Goal: Task Accomplishment & Management: Use online tool/utility

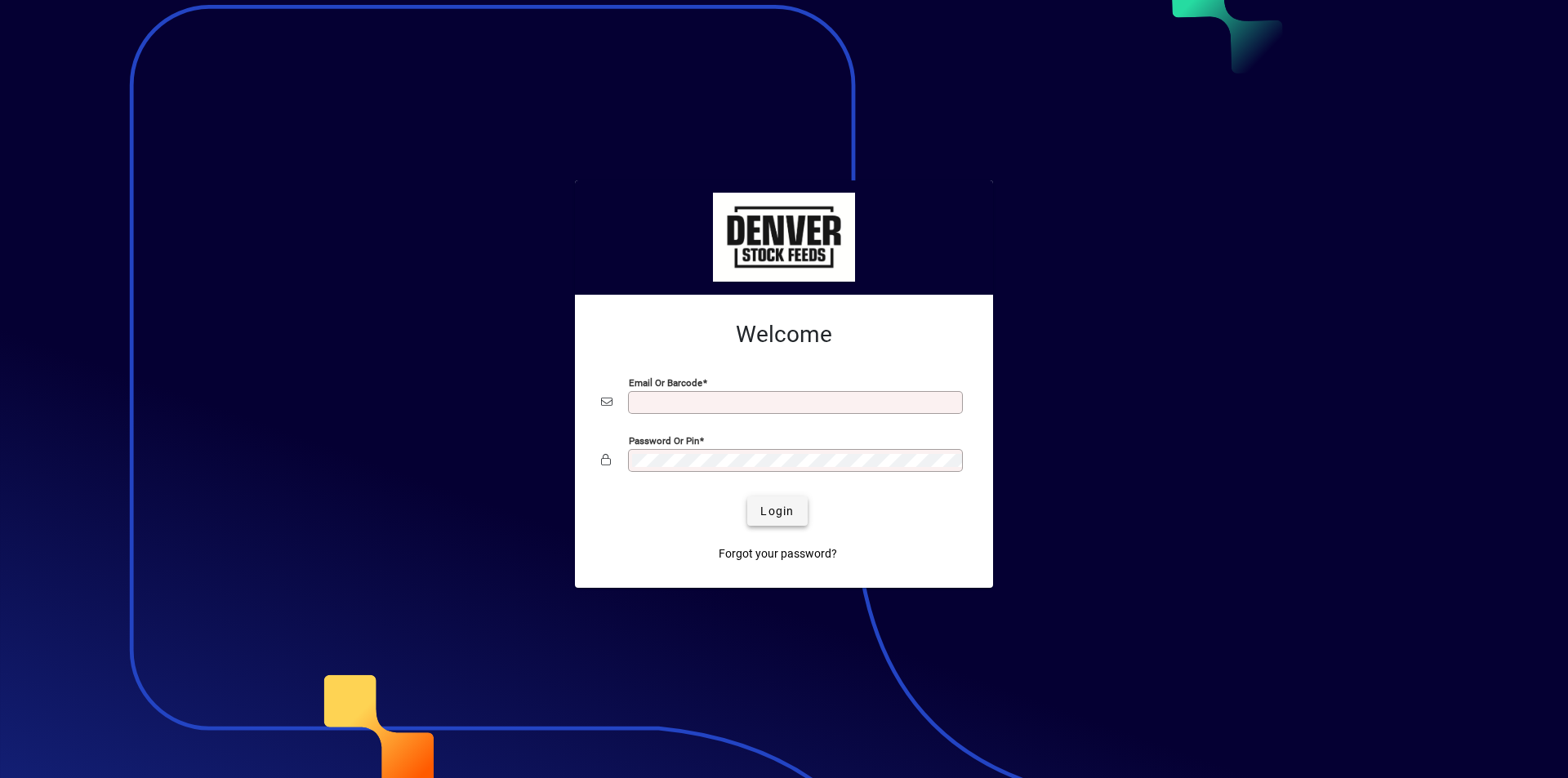
type input "**********"
click at [769, 513] on span "Login" at bounding box center [777, 512] width 33 height 18
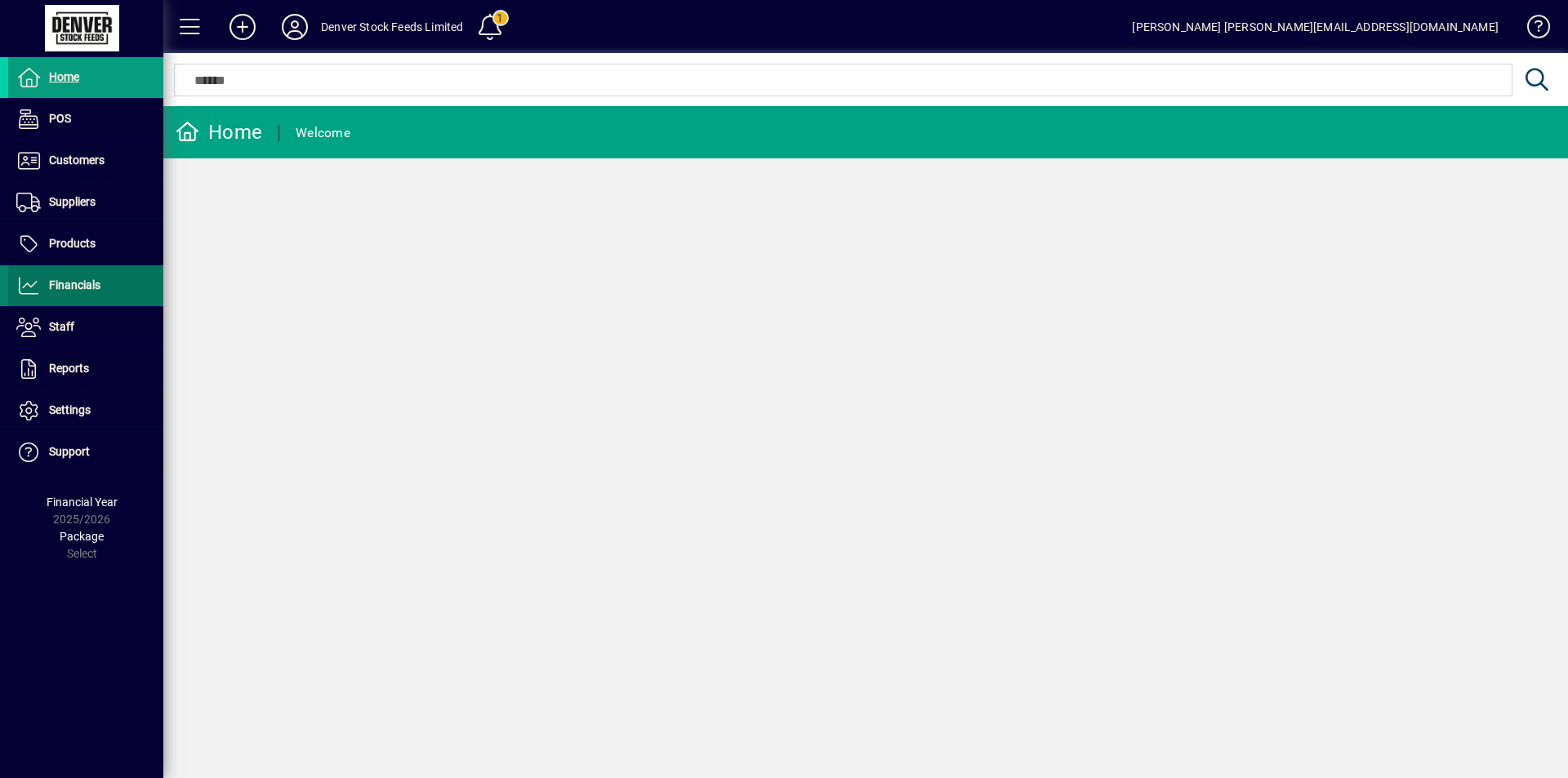
click at [43, 290] on span "Financials" at bounding box center [54, 286] width 92 height 20
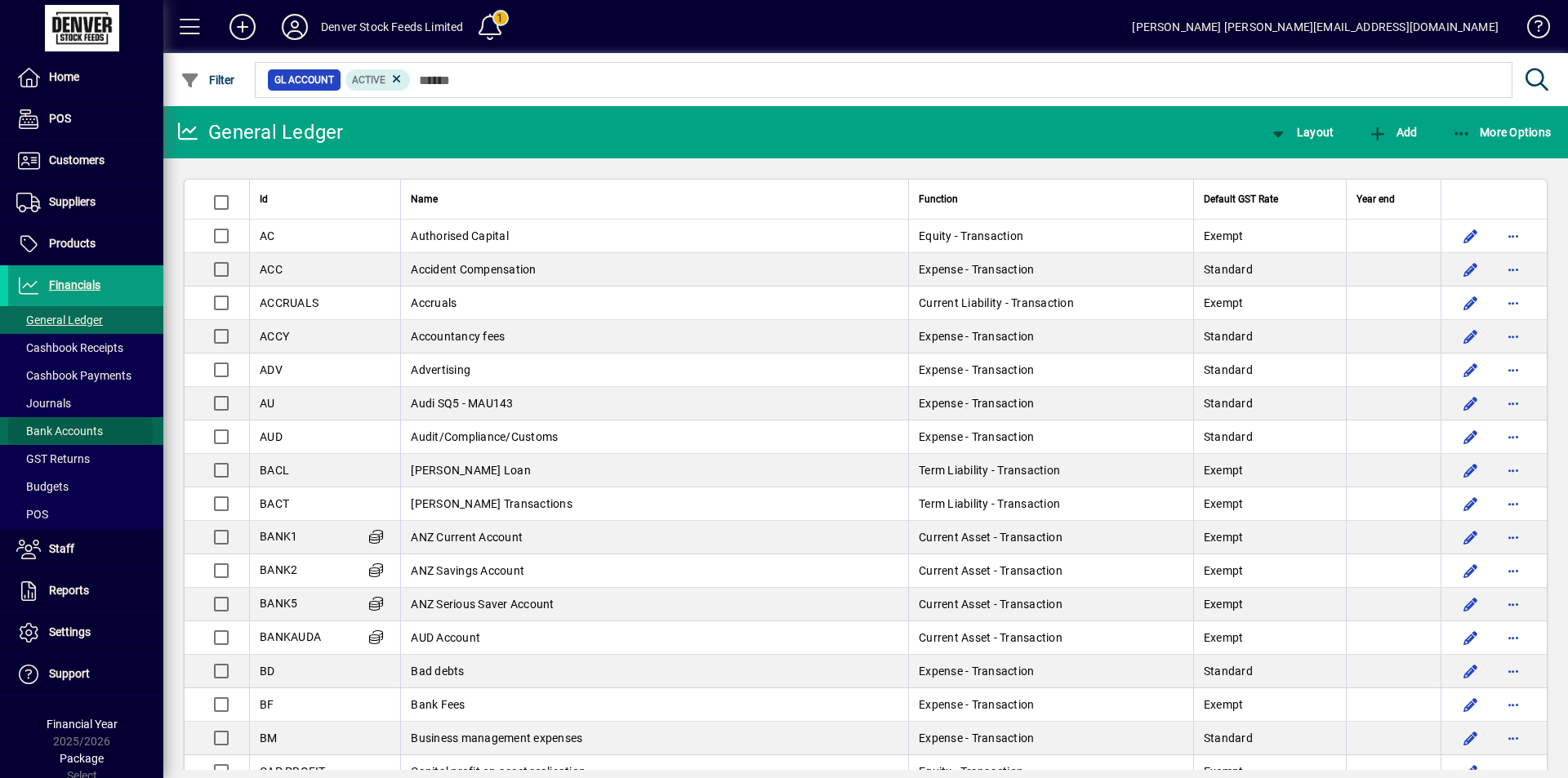
click at [49, 433] on span "Bank Accounts" at bounding box center [60, 430] width 87 height 13
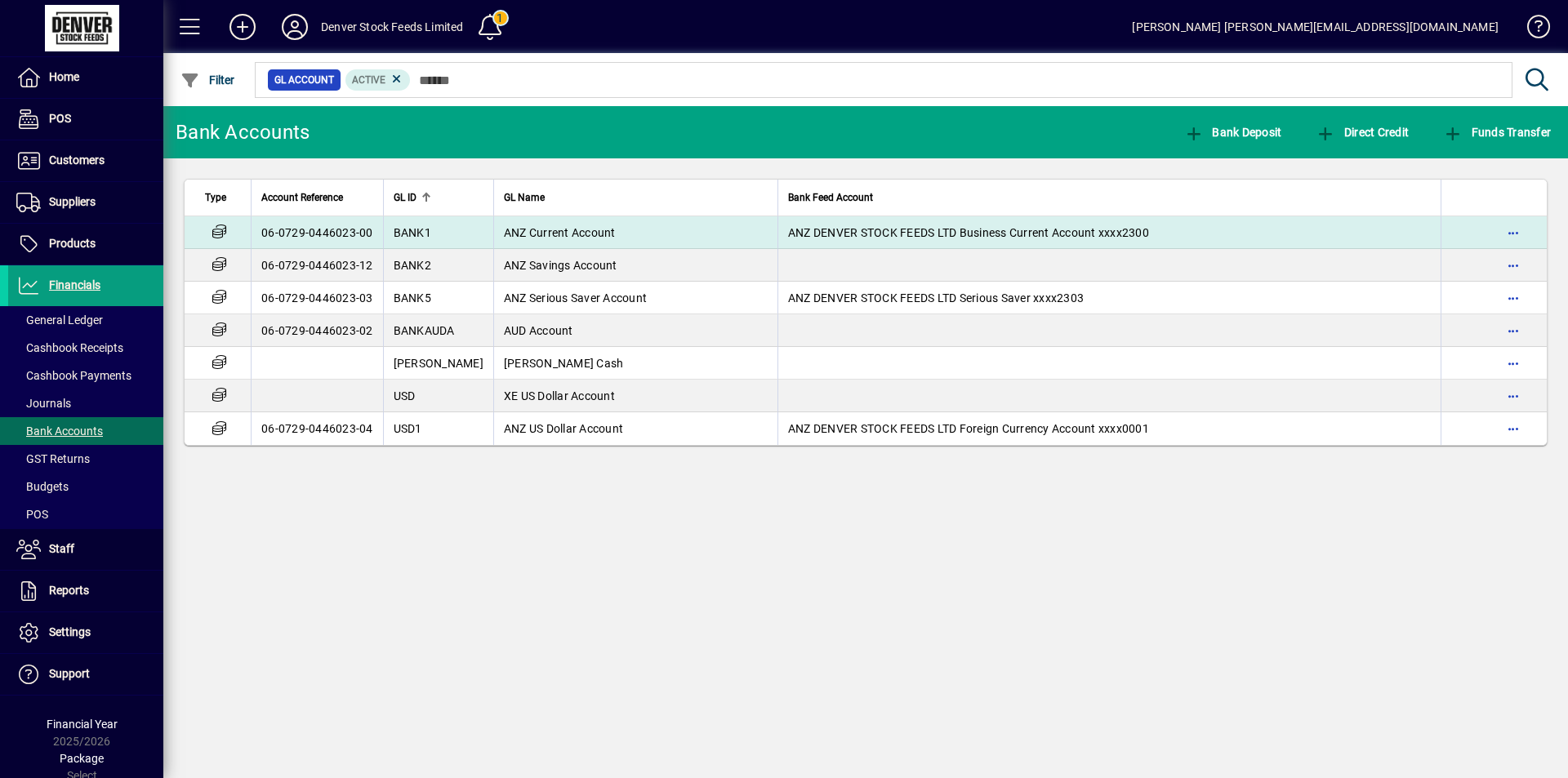
click at [681, 237] on td "ANZ Current Account" at bounding box center [635, 232] width 284 height 32
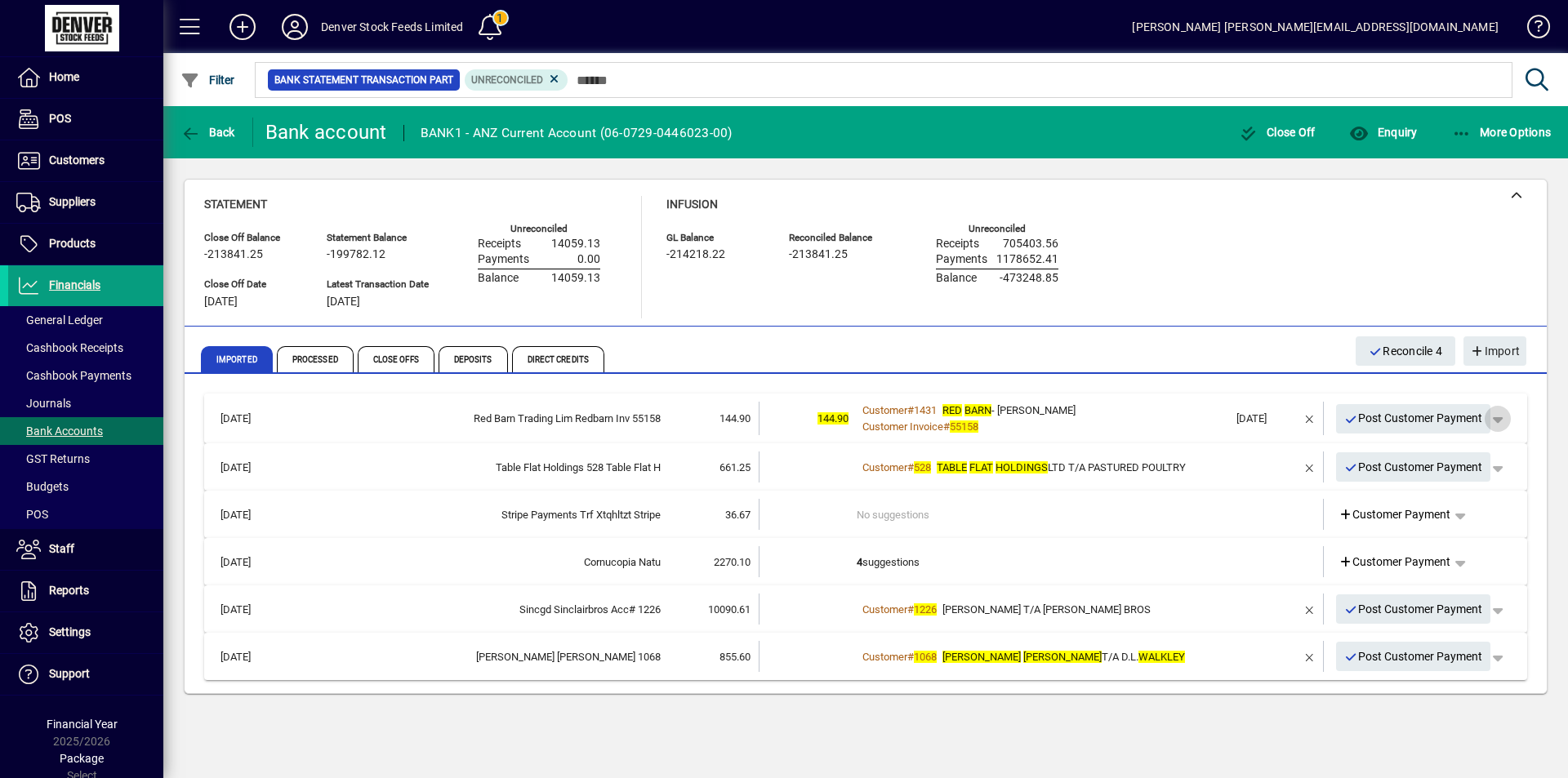
click at [1501, 419] on span "button" at bounding box center [1498, 419] width 39 height 39
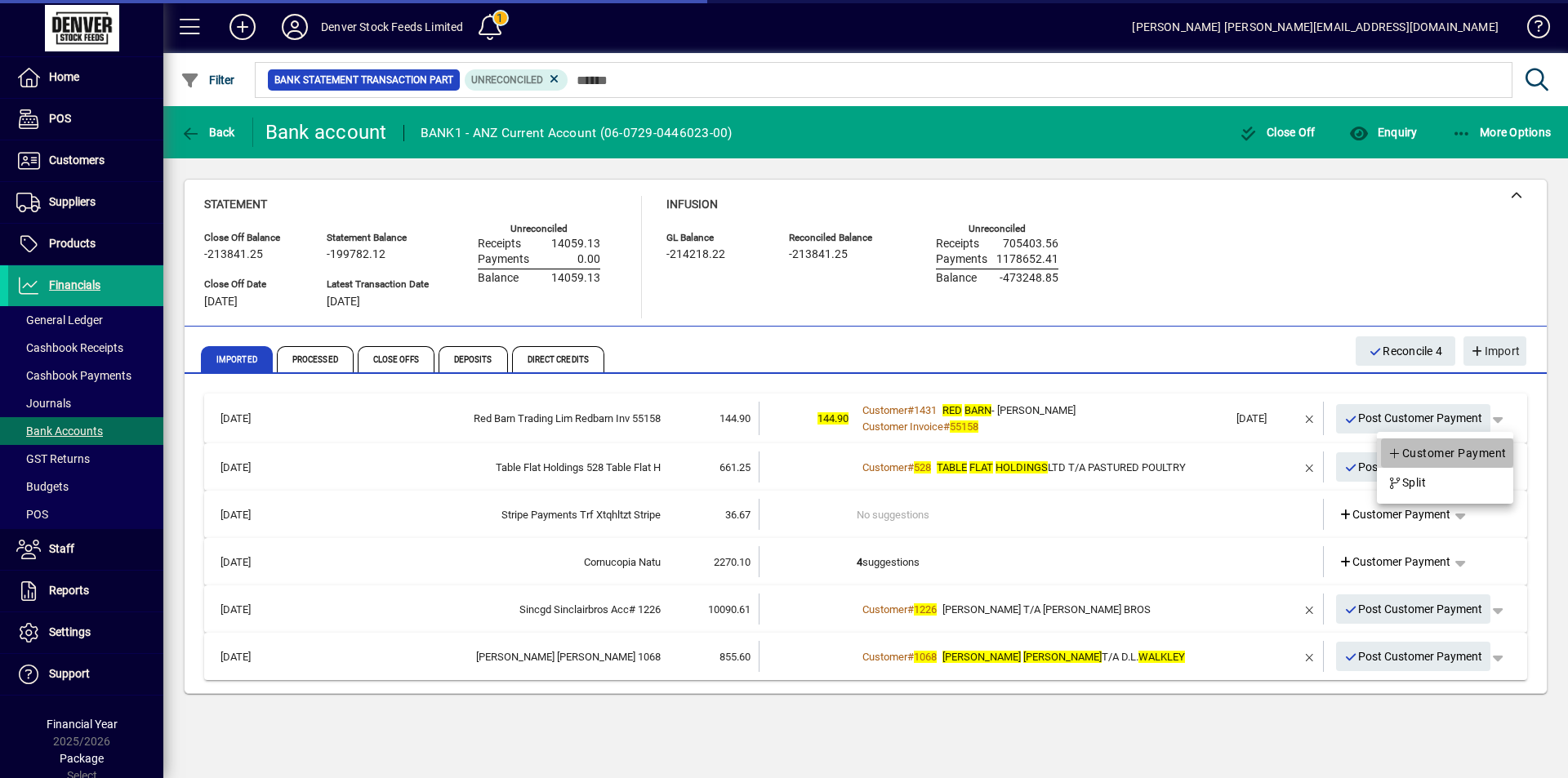
click at [1423, 451] on span "Customer Payment" at bounding box center [1447, 453] width 119 height 20
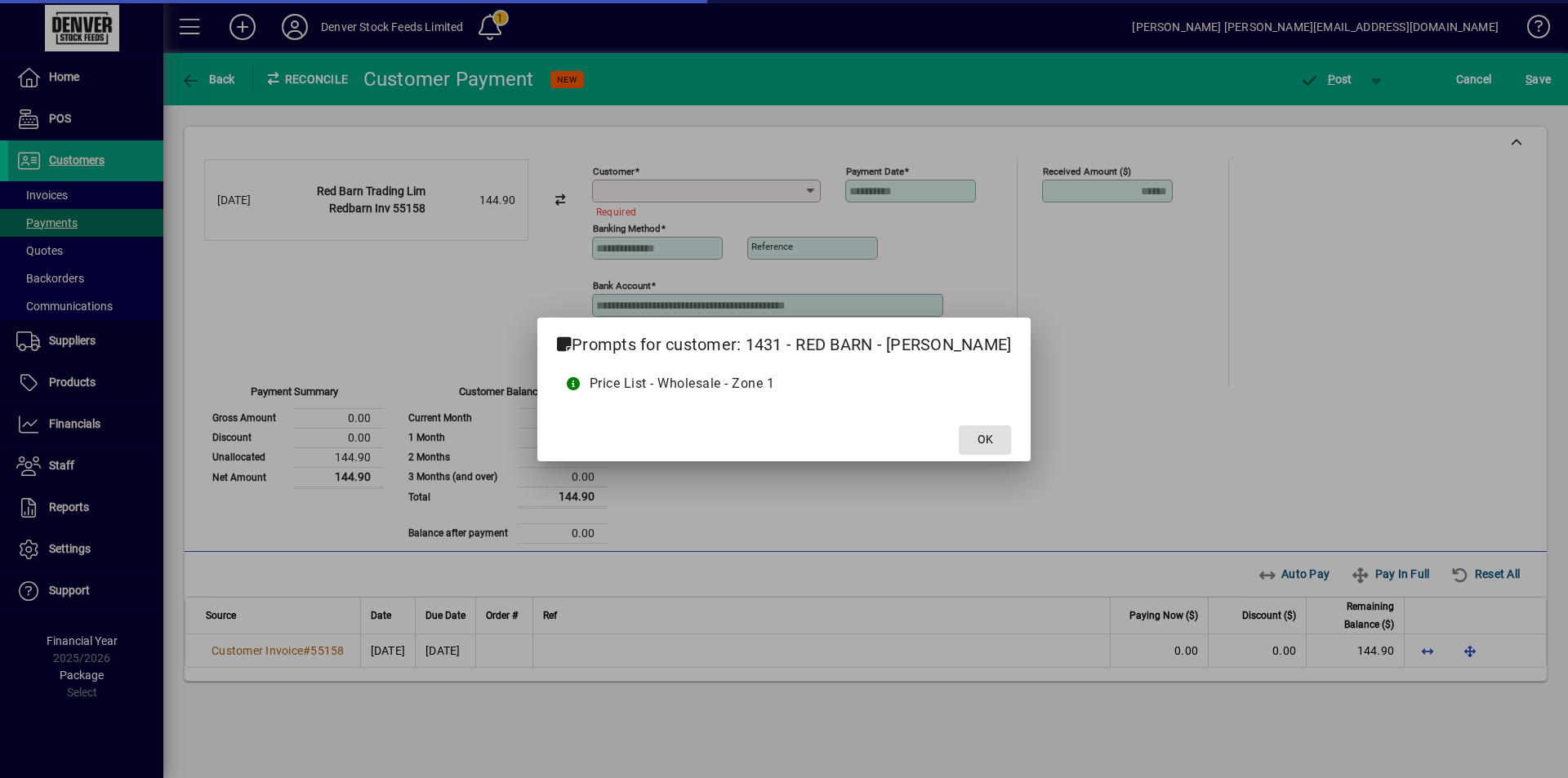
type input "**********"
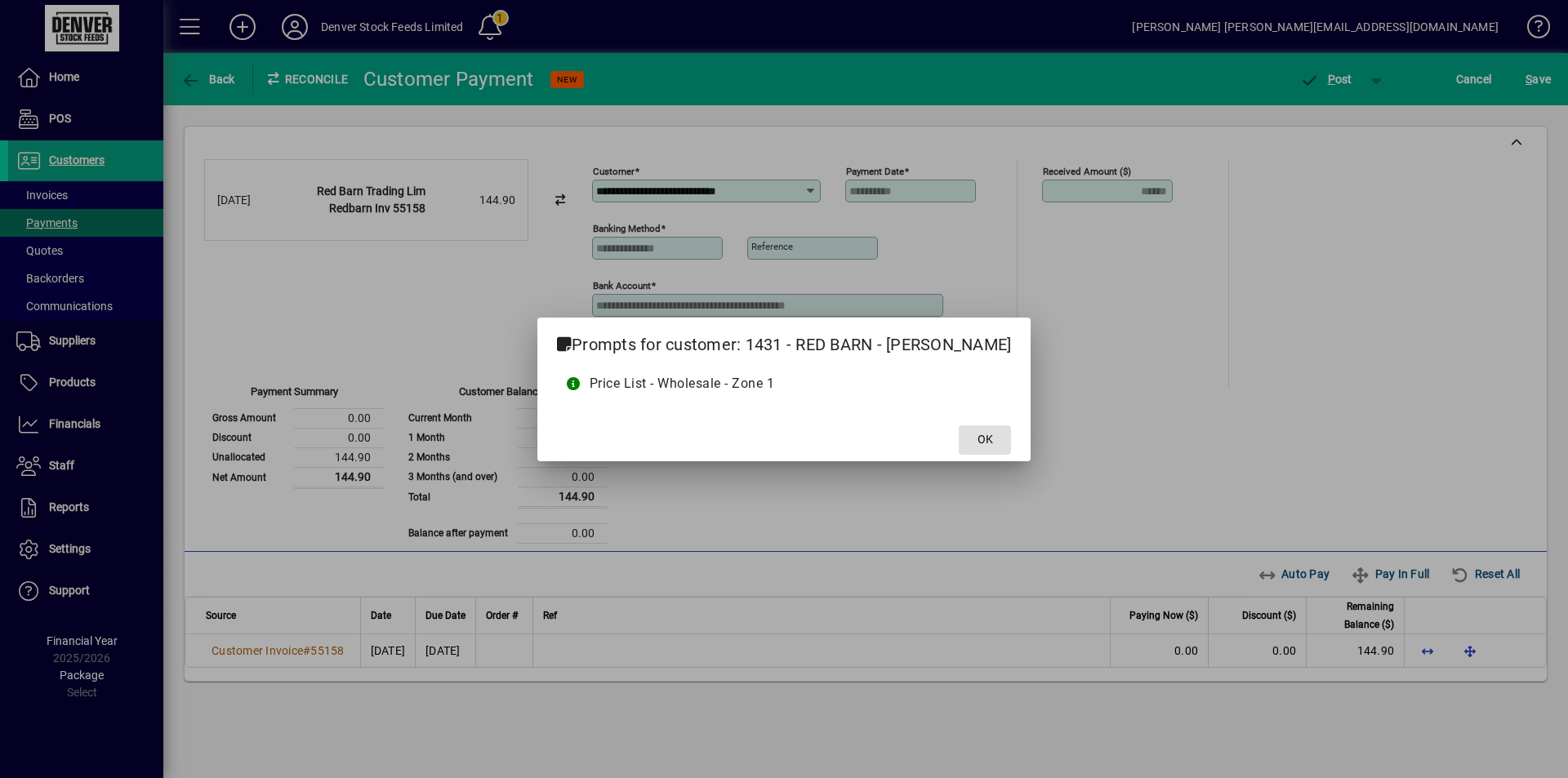
click at [978, 431] on span "OK" at bounding box center [985, 440] width 16 height 18
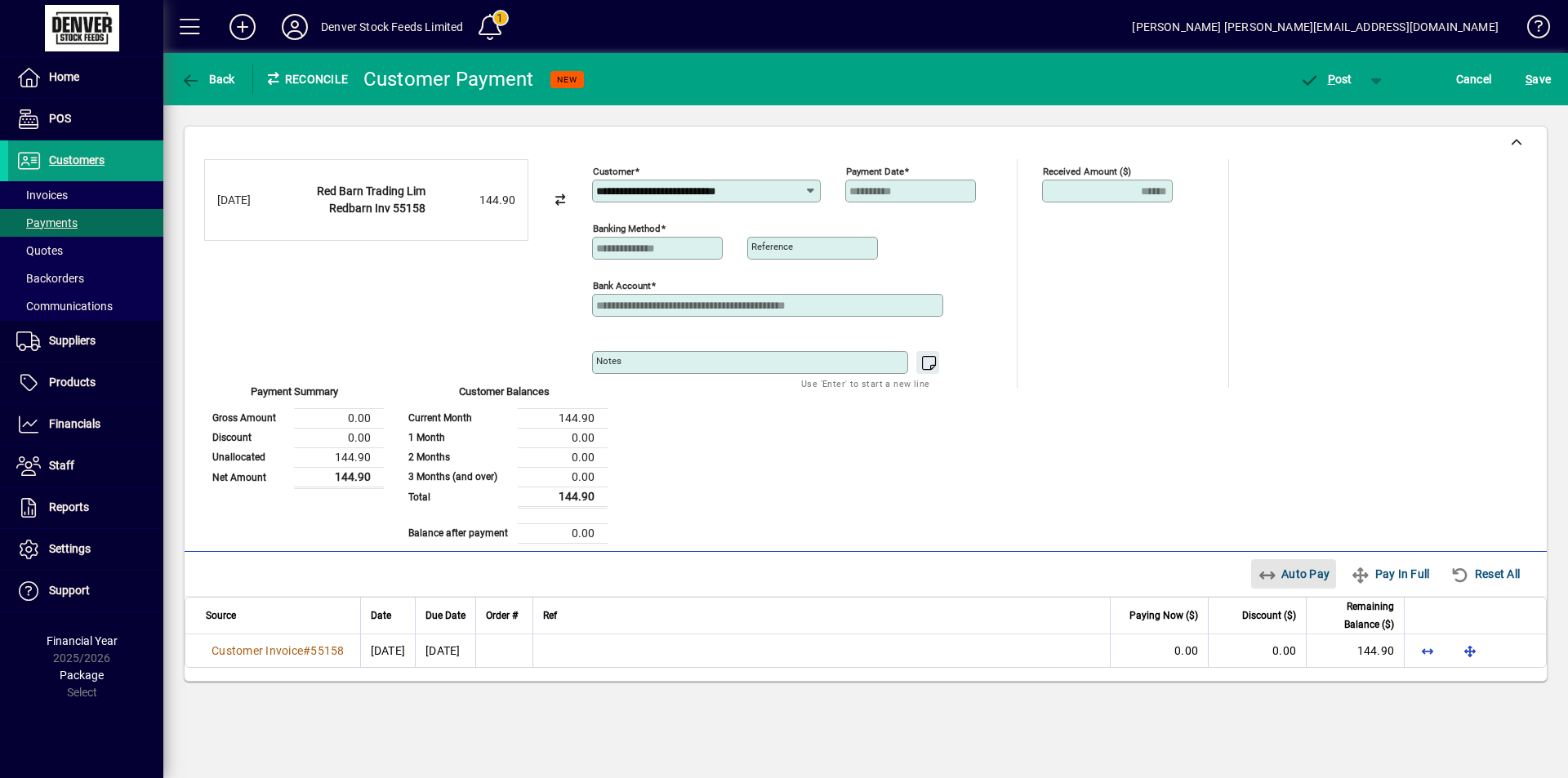
click at [1285, 573] on span "Auto Pay" at bounding box center [1294, 574] width 72 height 26
click at [1324, 80] on span "P ost" at bounding box center [1326, 78] width 53 height 13
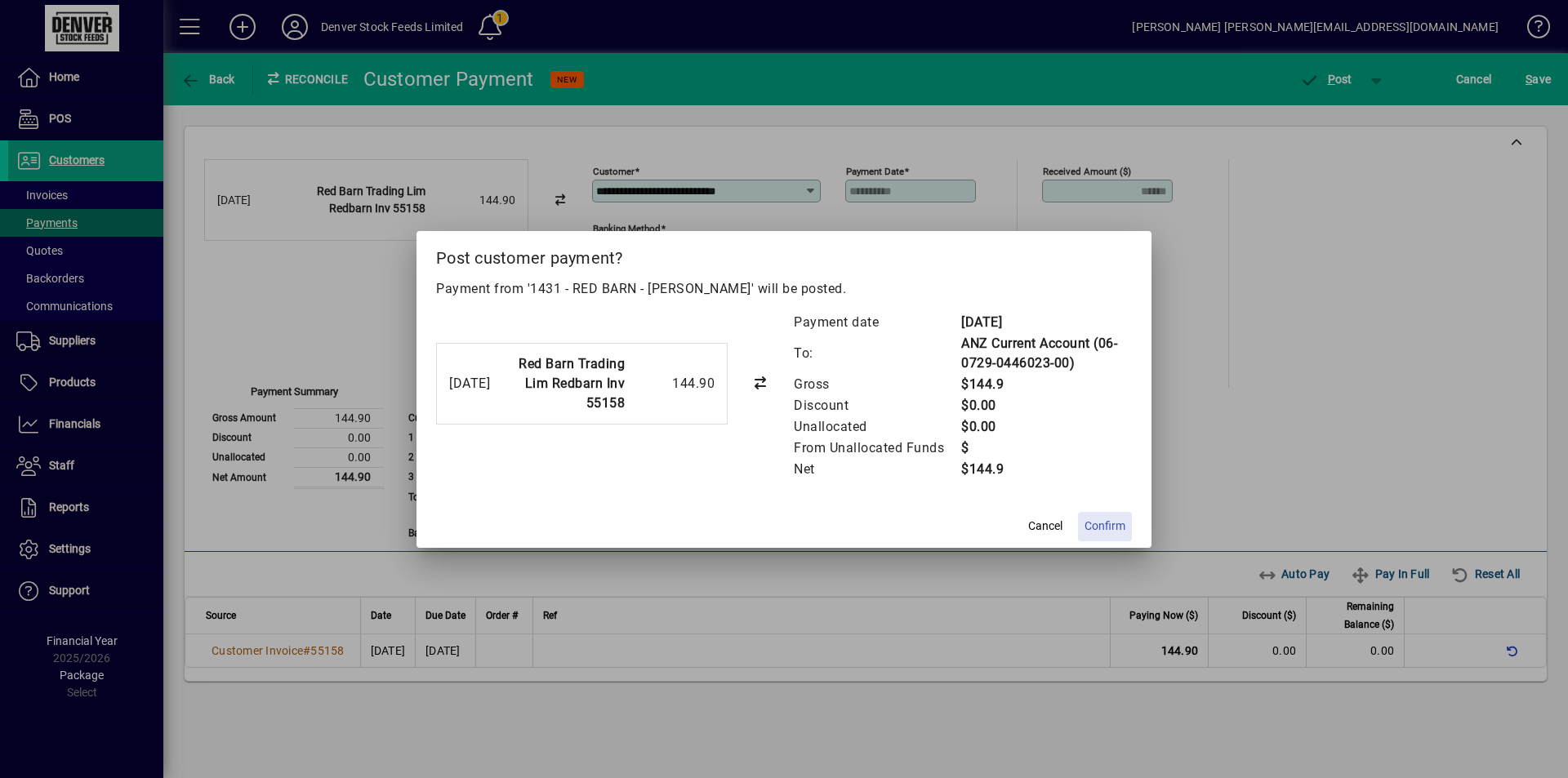
click at [1109, 528] on span "Confirm" at bounding box center [1105, 526] width 41 height 18
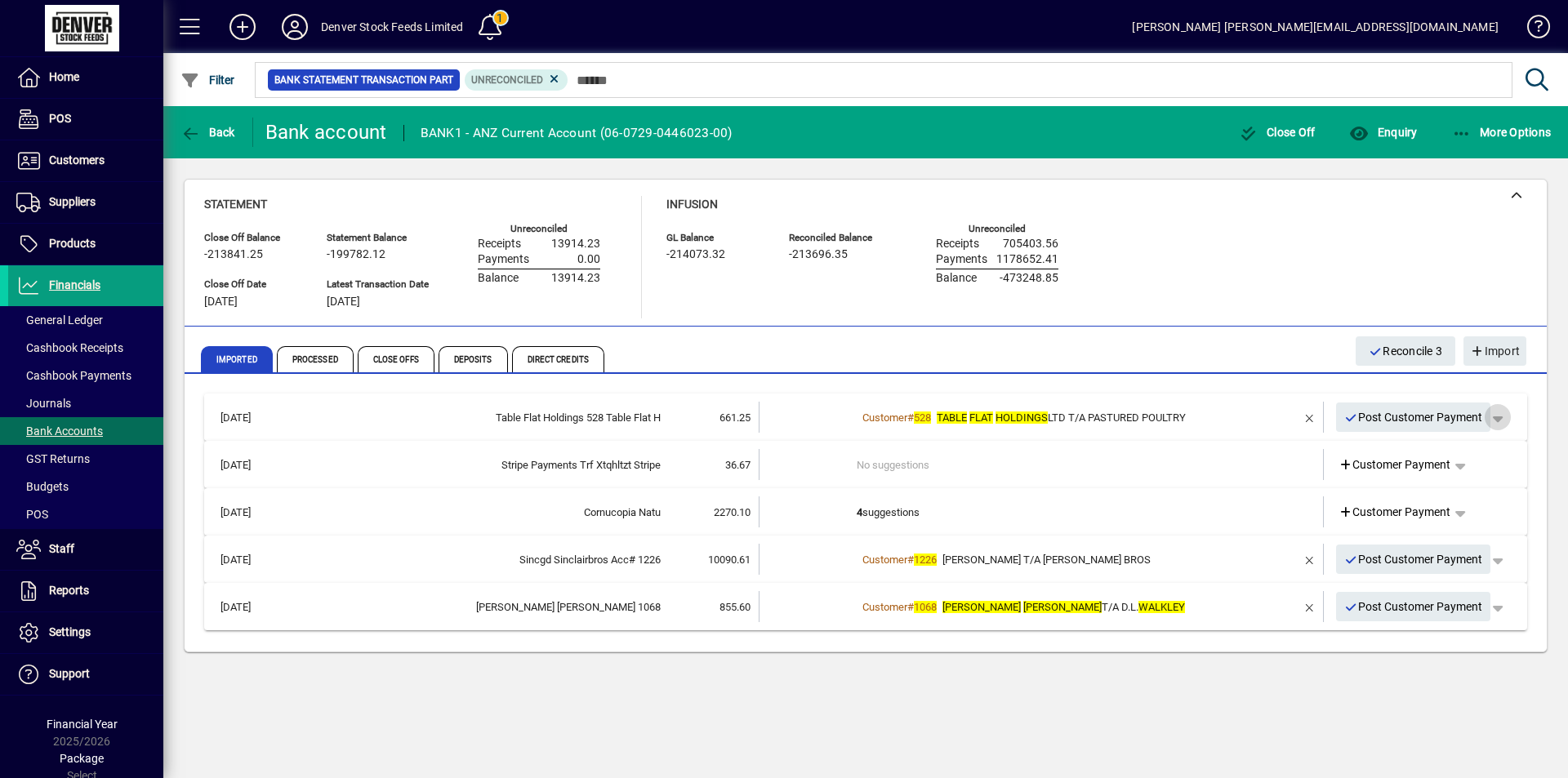
click at [1502, 417] on span "button" at bounding box center [1498, 417] width 39 height 39
click at [1460, 450] on span "Customer Payment" at bounding box center [1447, 451] width 119 height 20
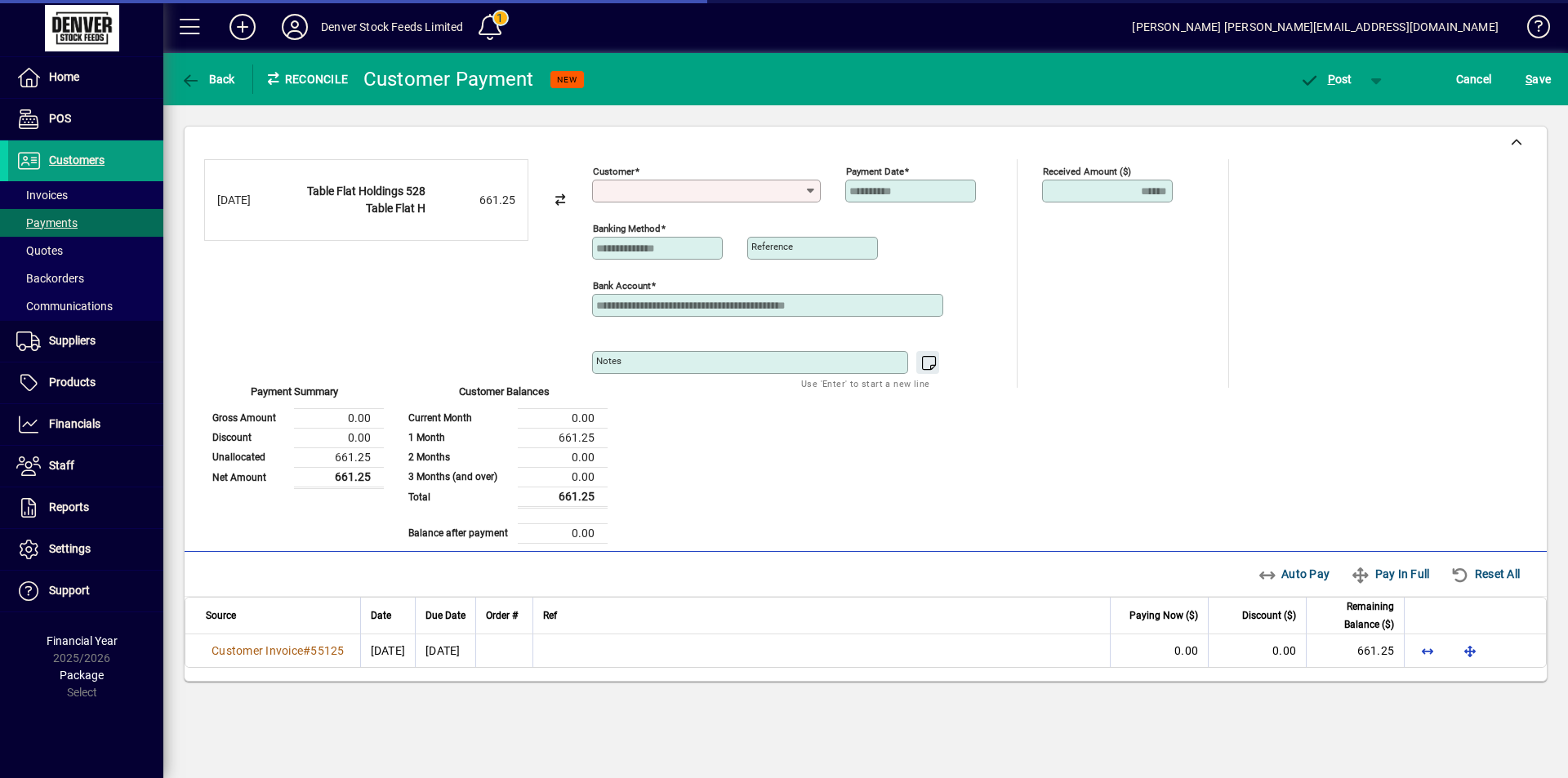
type input "**********"
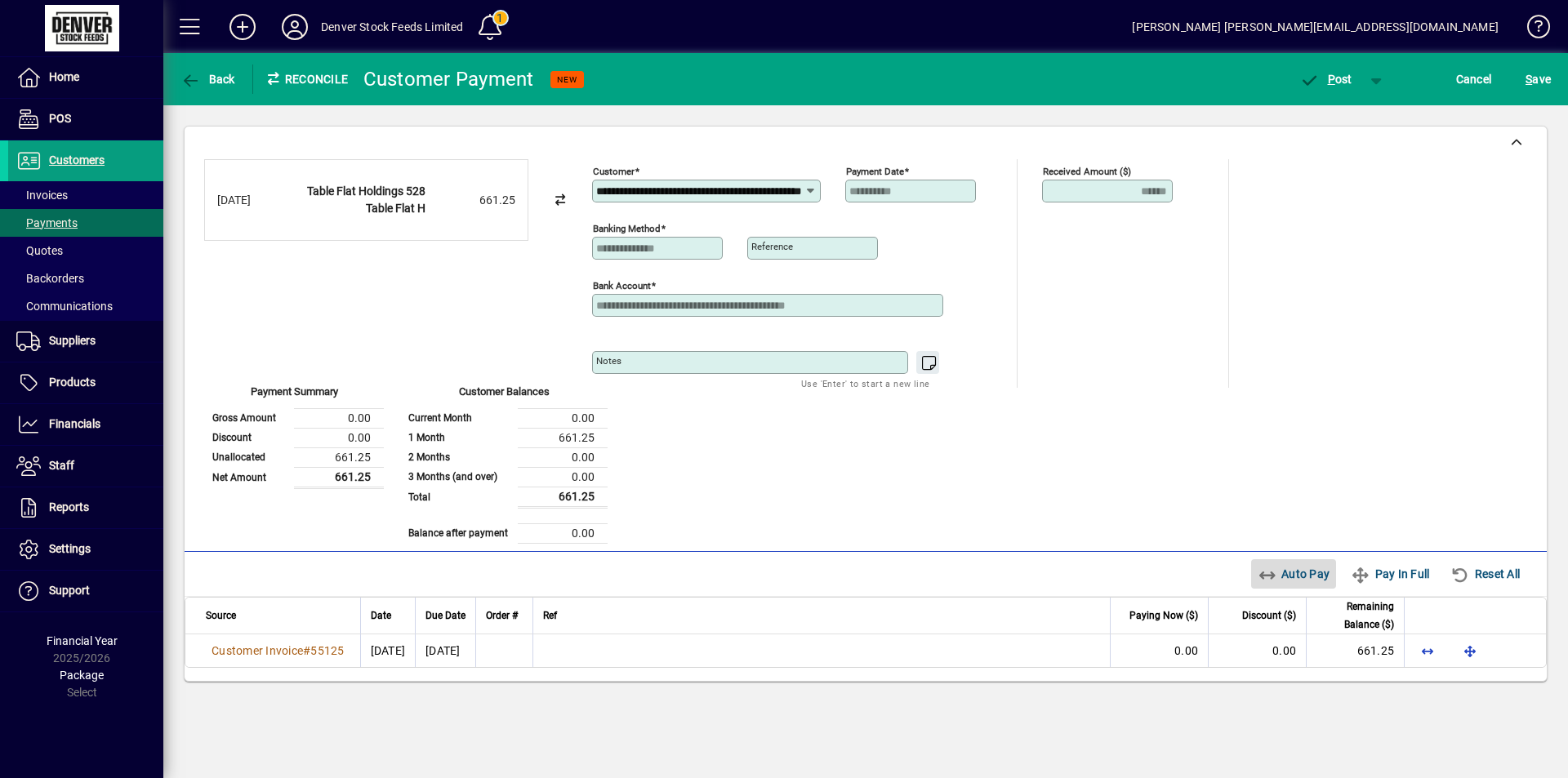
click at [1288, 573] on span "Auto Pay" at bounding box center [1294, 574] width 72 height 26
click at [1325, 79] on span "P ost" at bounding box center [1326, 78] width 53 height 13
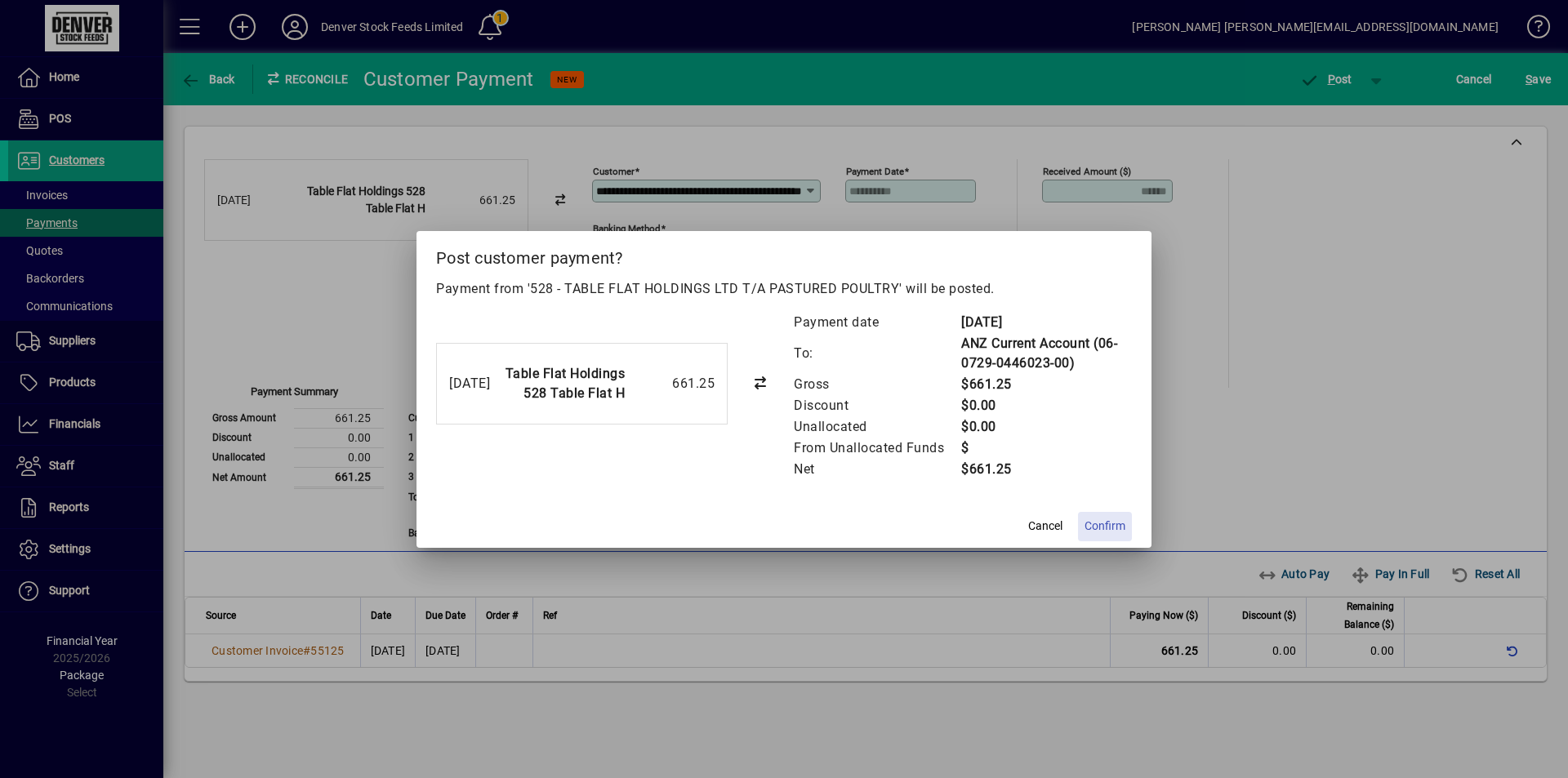
click at [1112, 525] on span "Confirm" at bounding box center [1105, 526] width 41 height 18
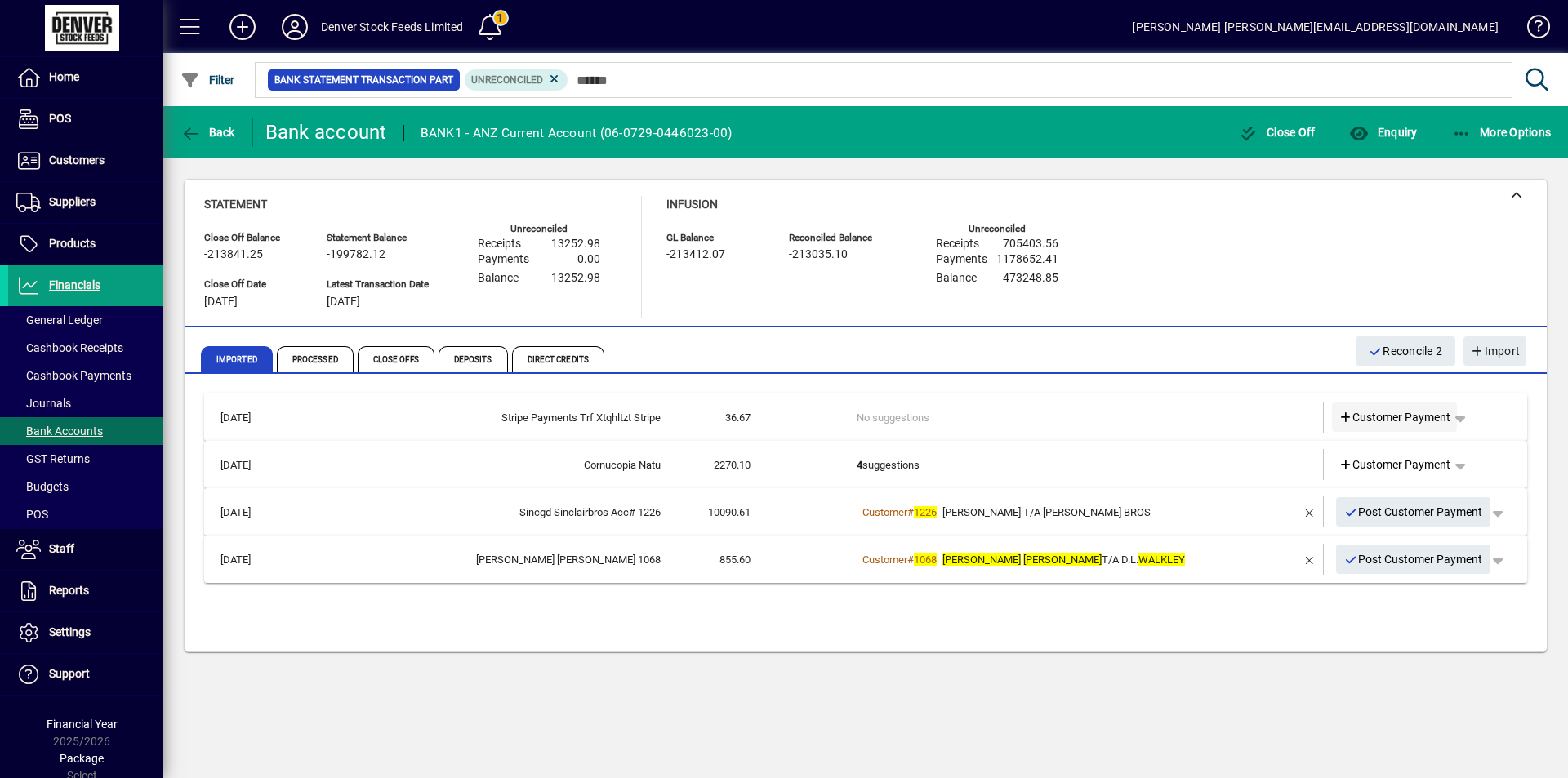
click at [1383, 414] on span "Customer Payment" at bounding box center [1394, 418] width 112 height 18
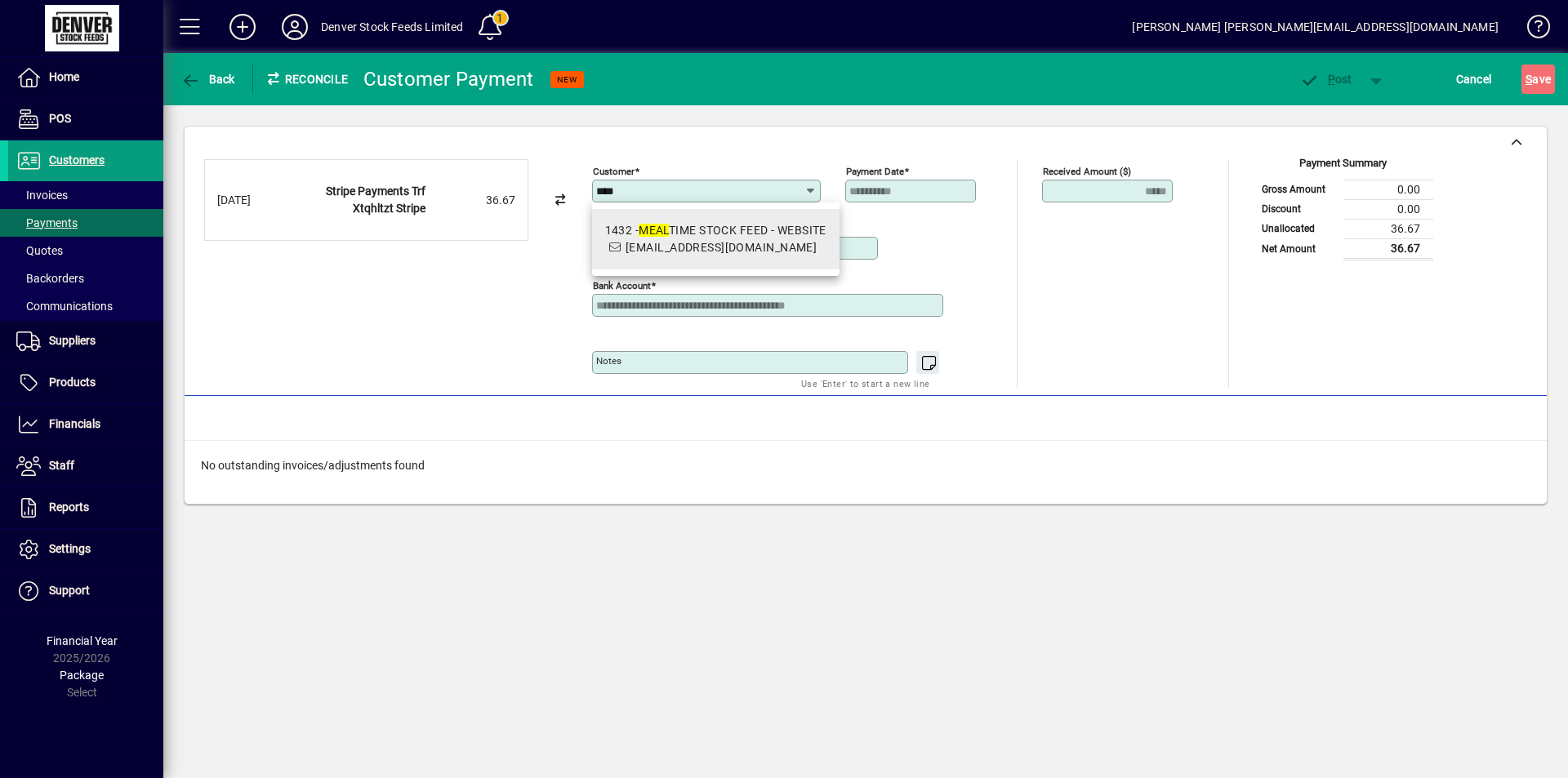
click at [733, 237] on div "1432 - MEAL TIME STOCK FEED - WEBSITE" at bounding box center [716, 230] width 222 height 18
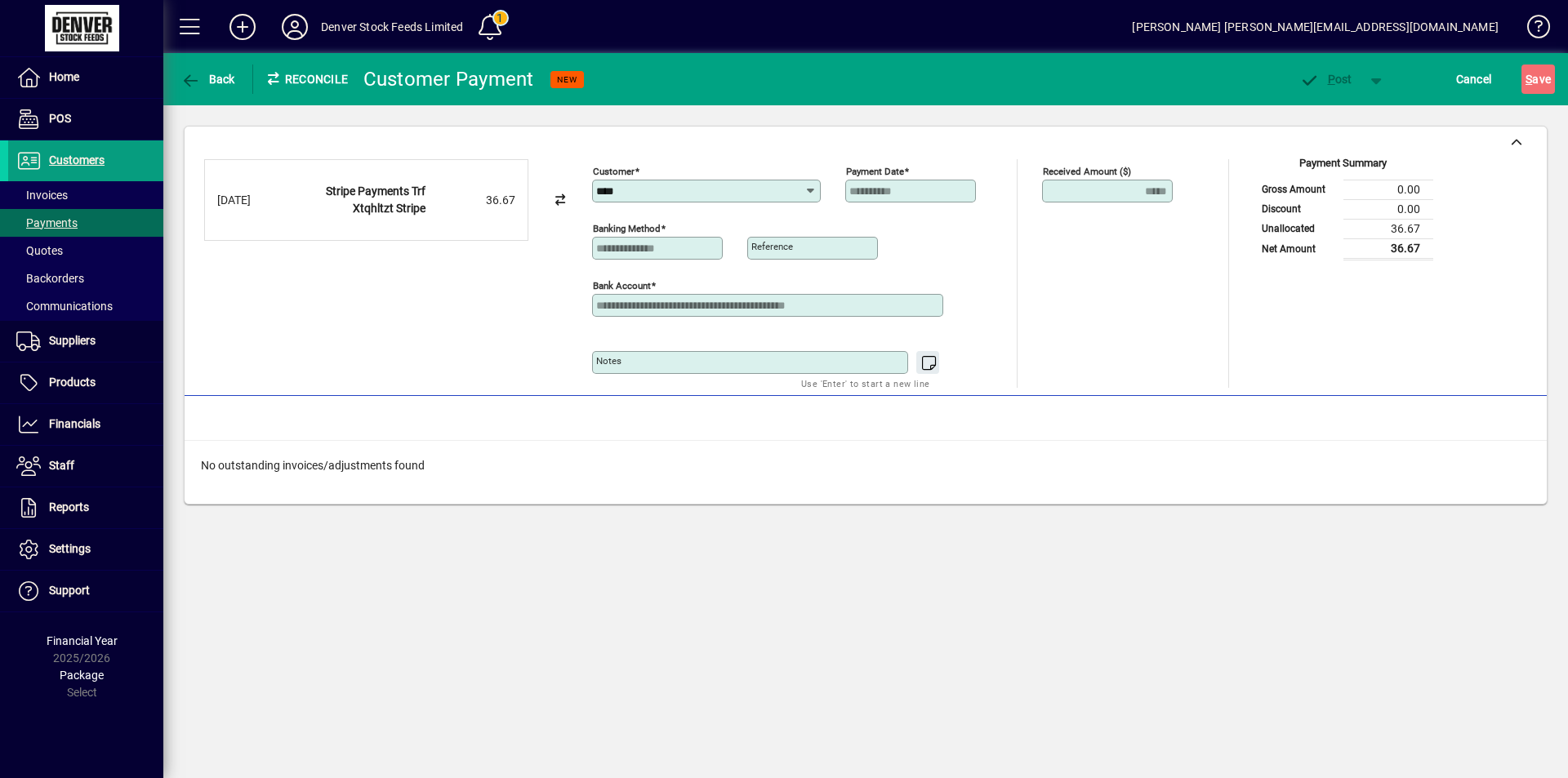
type input "**********"
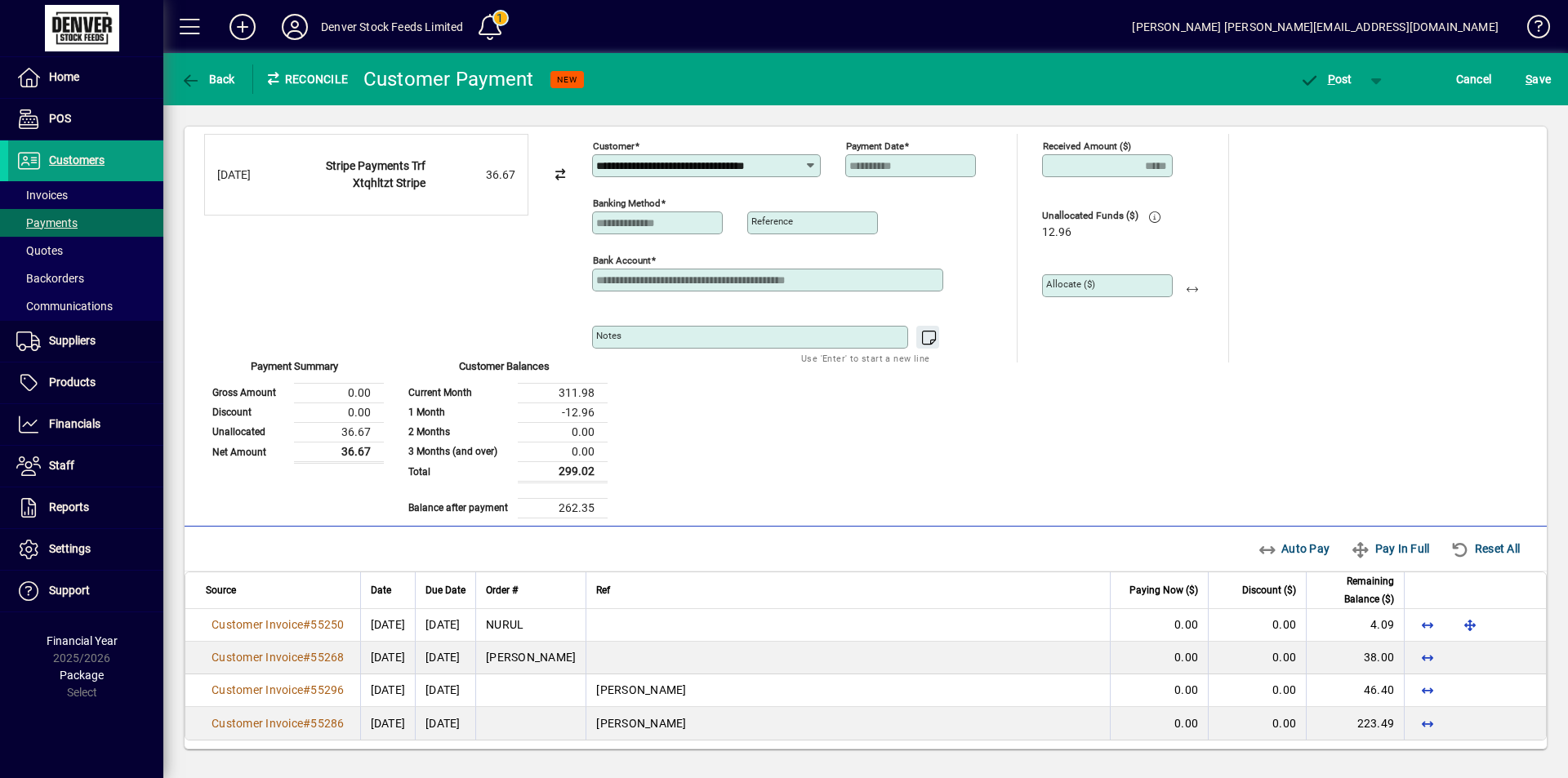
scroll to position [30, 0]
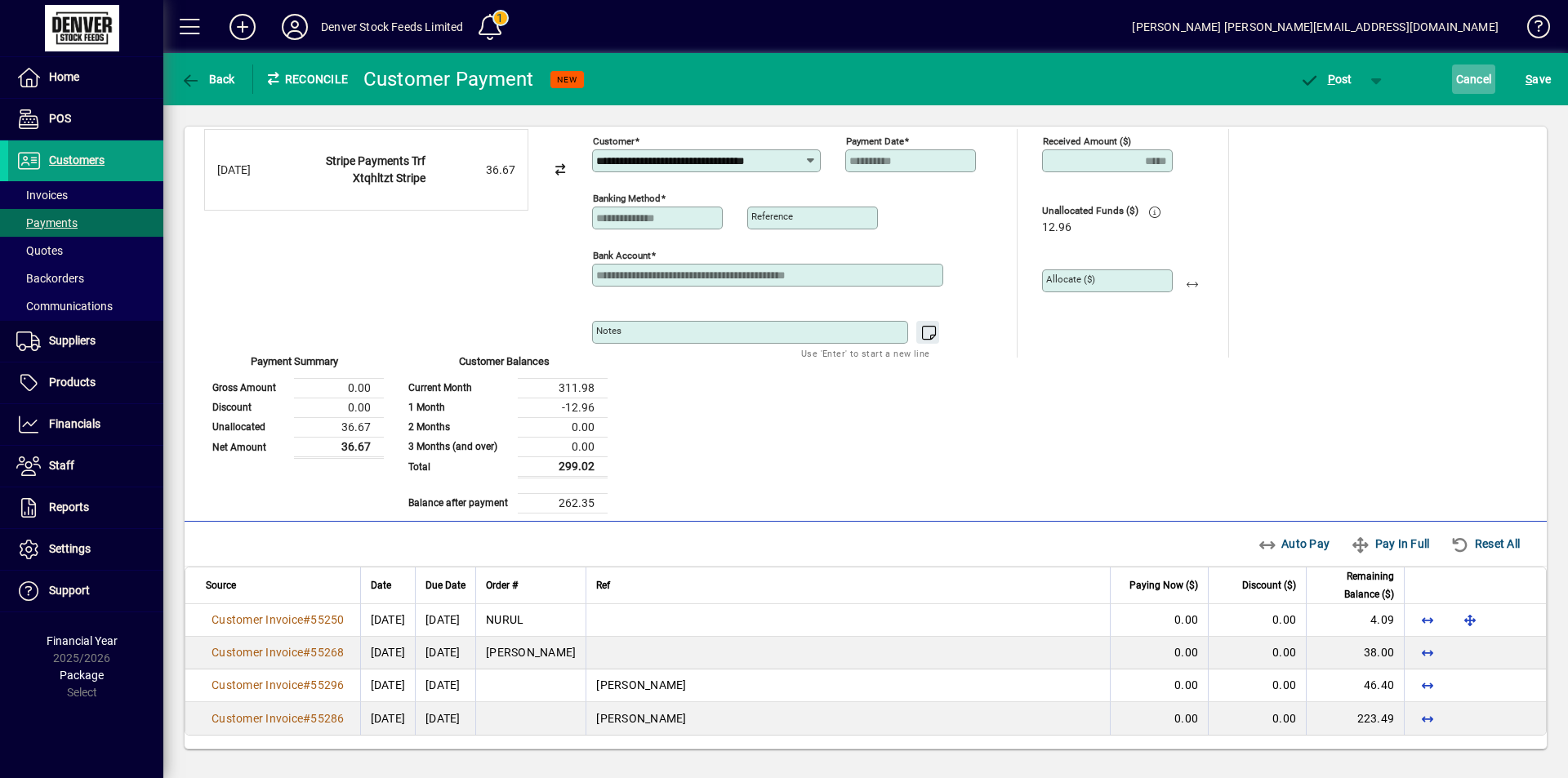
click at [1473, 81] on span "Cancel" at bounding box center [1473, 79] width 36 height 26
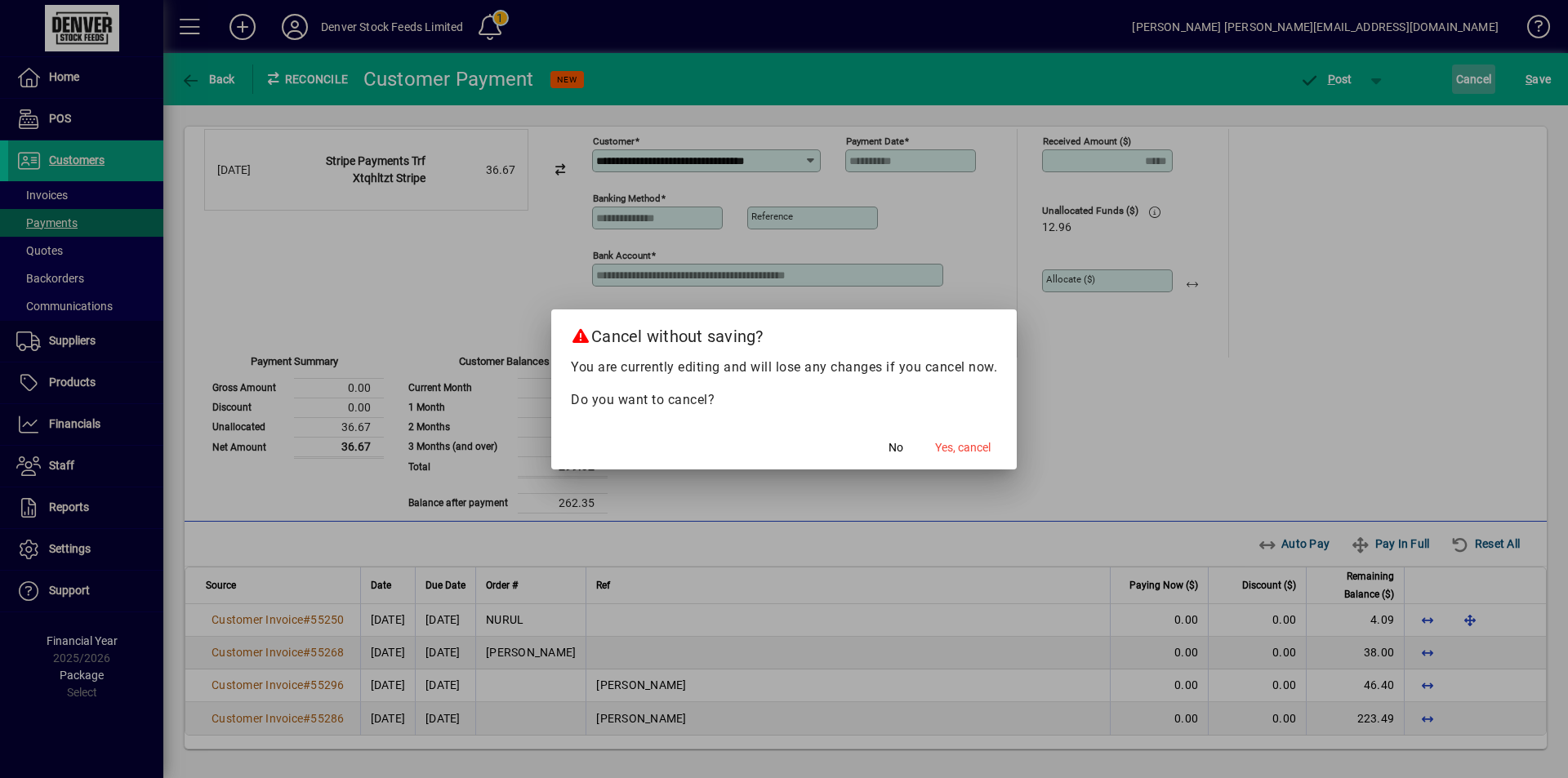
scroll to position [0, 0]
click at [972, 450] on span "Yes, cancel" at bounding box center [963, 448] width 56 height 18
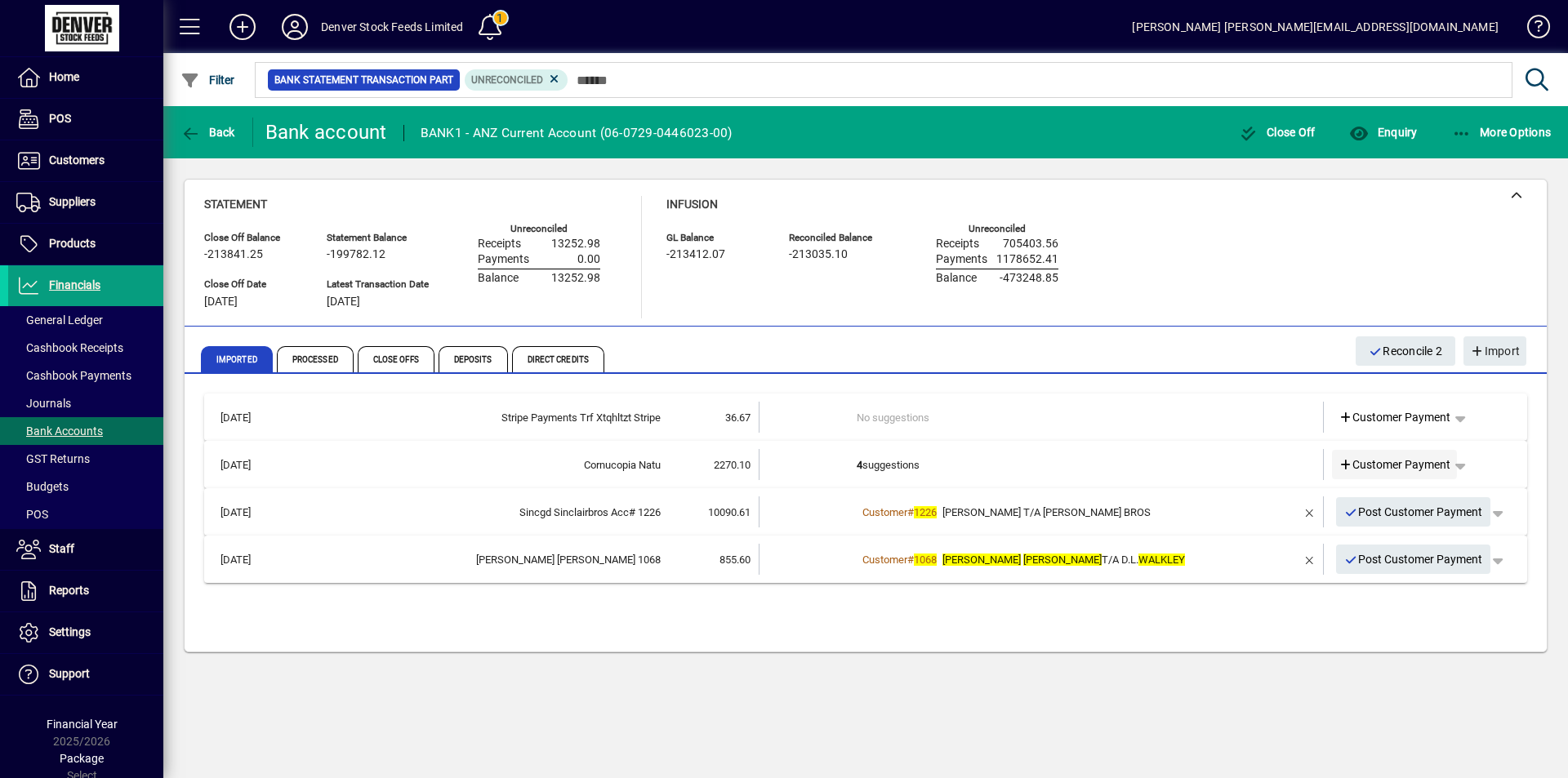
click at [1391, 468] on span "Customer Payment" at bounding box center [1394, 465] width 112 height 18
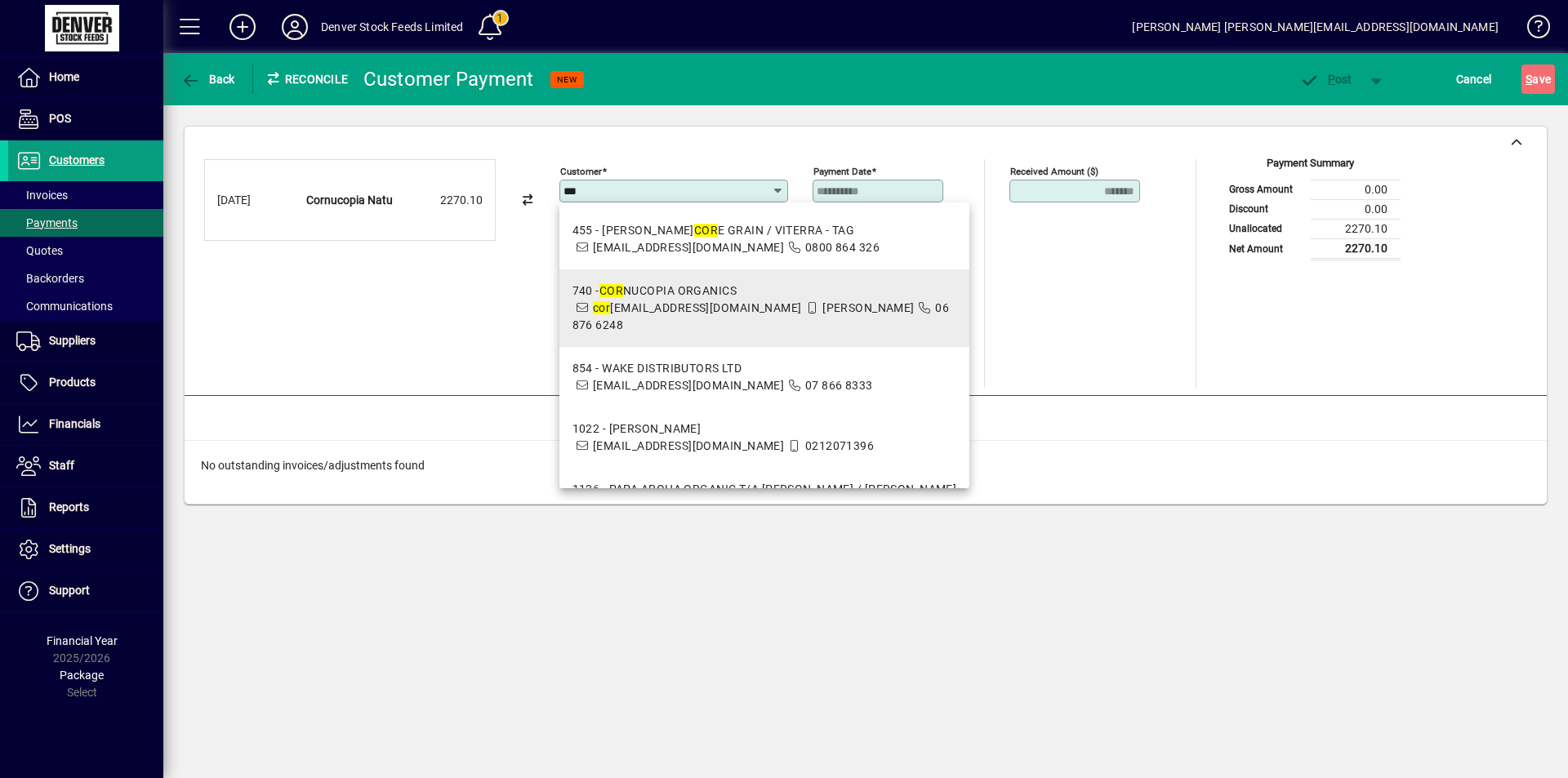
click at [692, 296] on div "740 - COR NUCOPIA ORGANICS" at bounding box center [764, 291] width 385 height 18
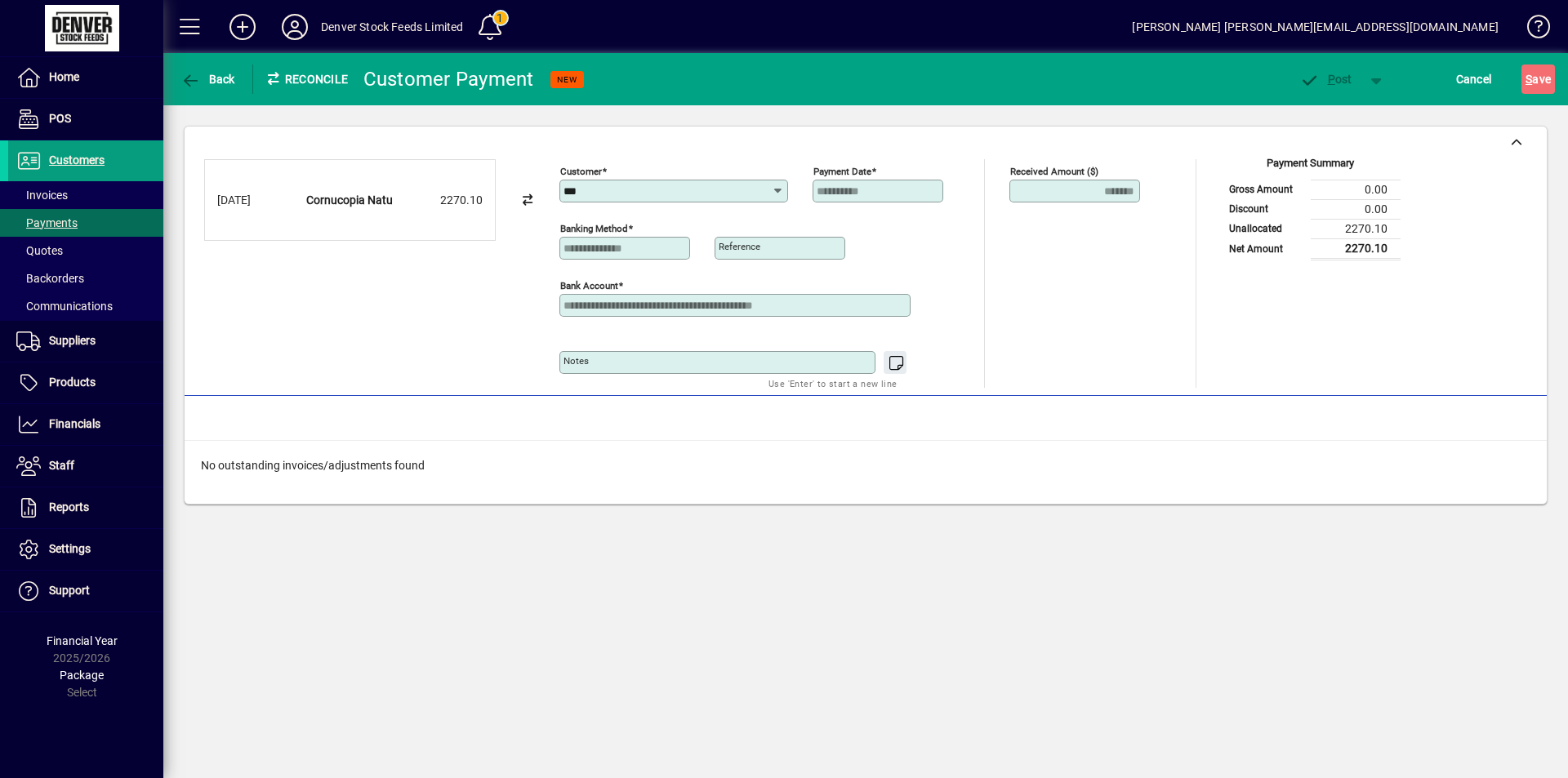
type input "**********"
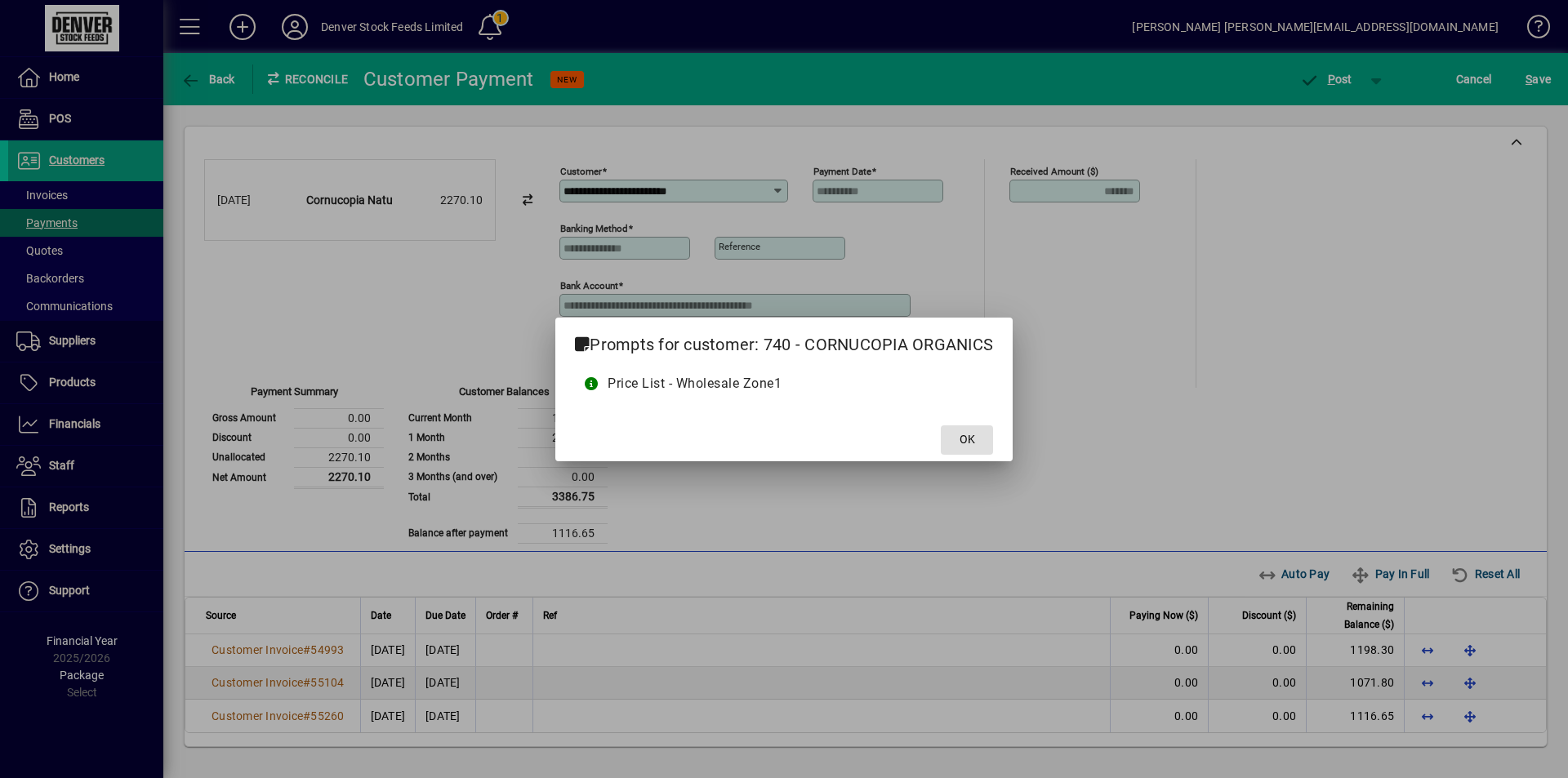
click at [970, 438] on span "OK" at bounding box center [968, 440] width 16 height 18
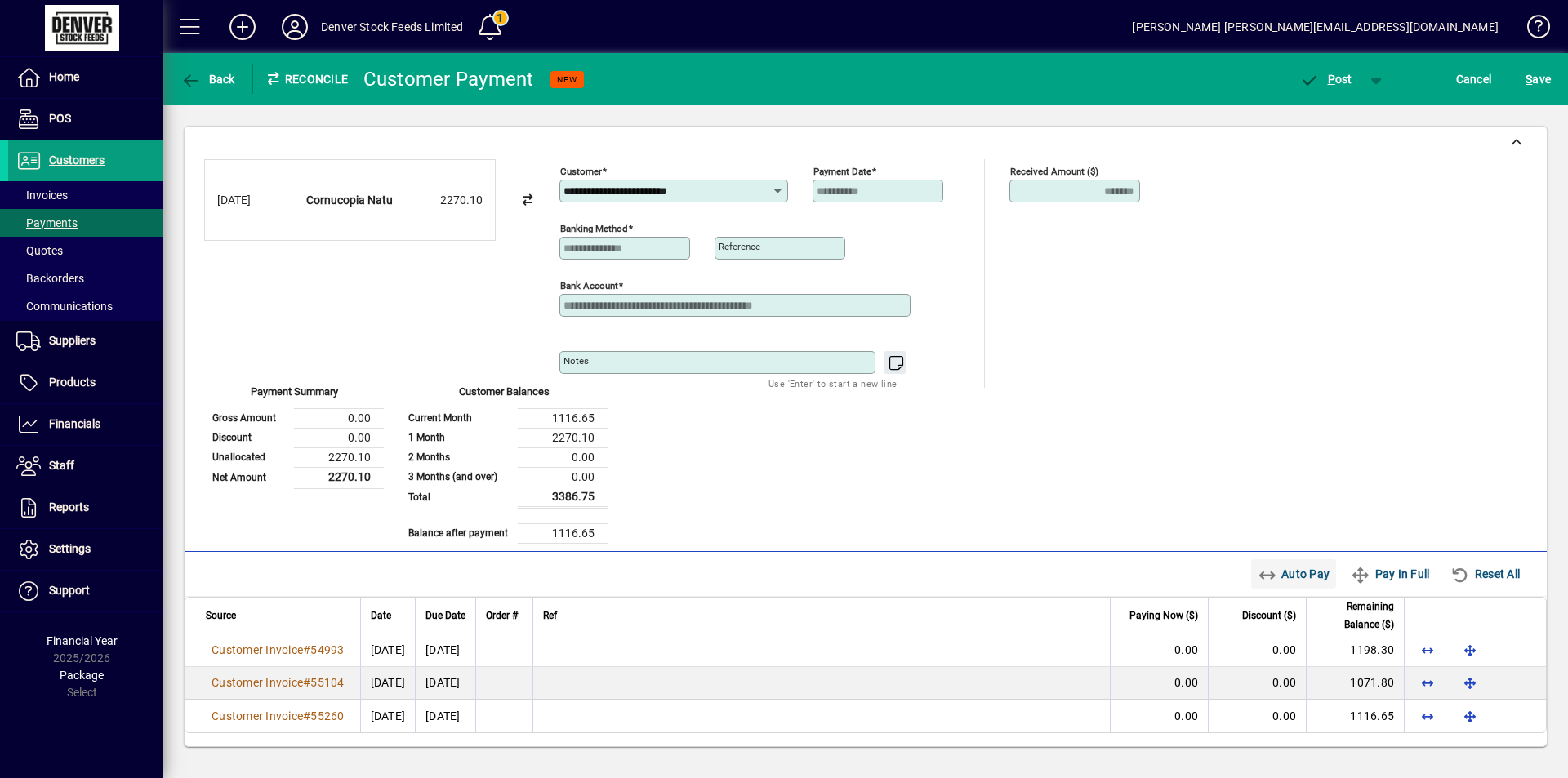
click at [1283, 572] on span "Auto Pay" at bounding box center [1294, 574] width 72 height 26
click at [1324, 87] on span "button" at bounding box center [1325, 79] width 69 height 39
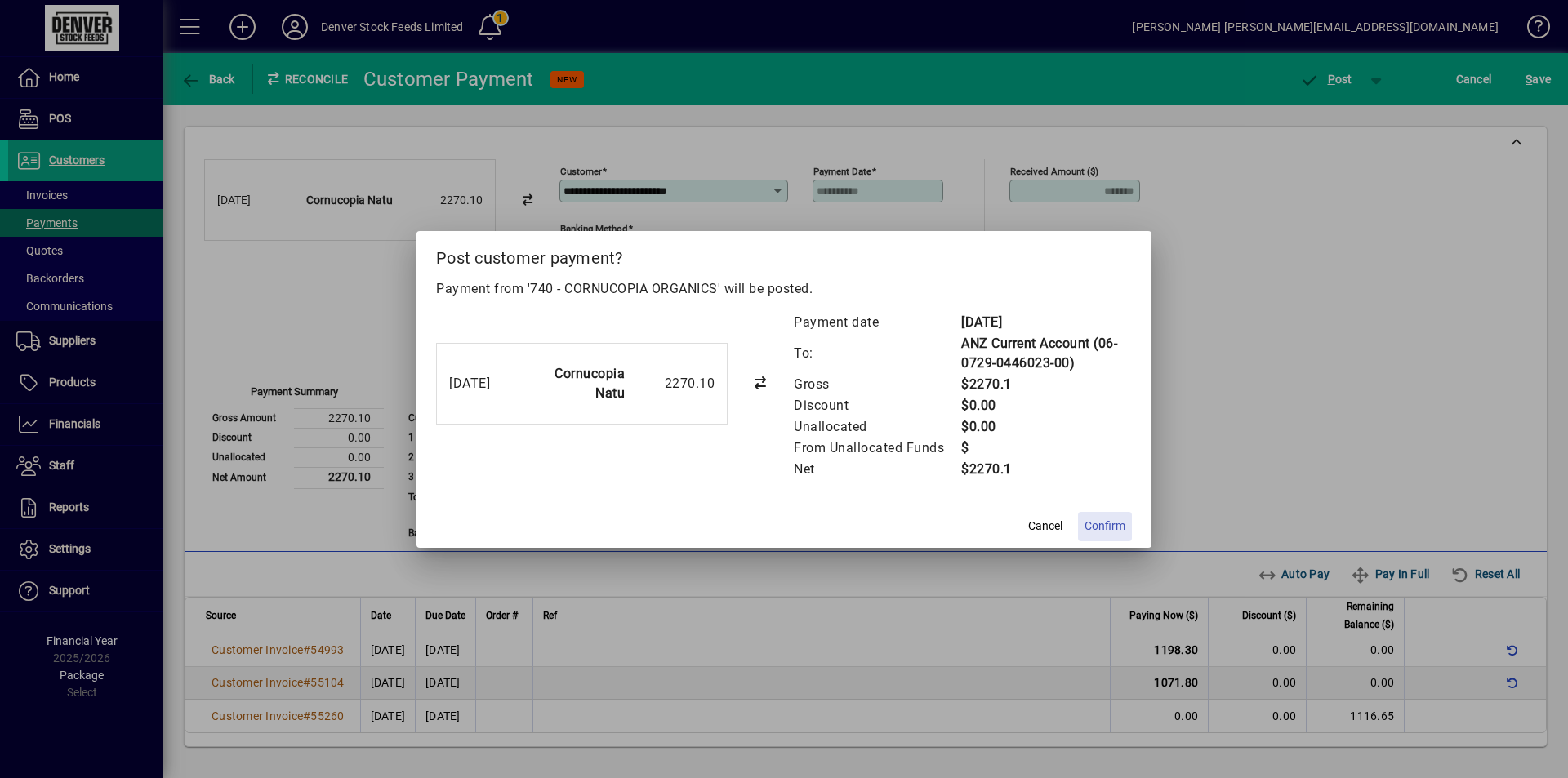
click at [1109, 528] on span "Confirm" at bounding box center [1105, 526] width 41 height 18
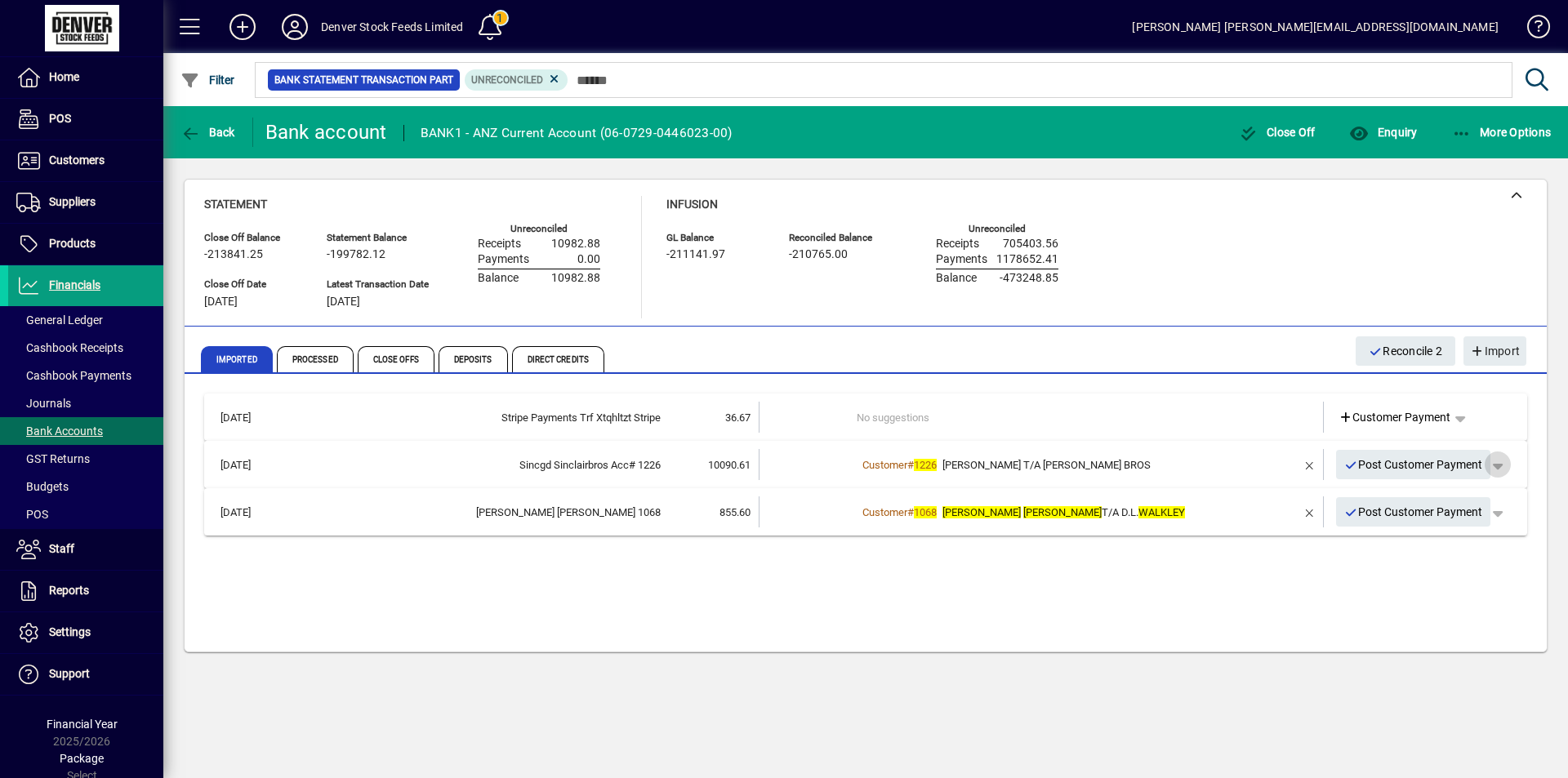
click at [1500, 465] on span "button" at bounding box center [1498, 465] width 39 height 39
click at [1426, 497] on span "Customer Payment" at bounding box center [1447, 499] width 119 height 20
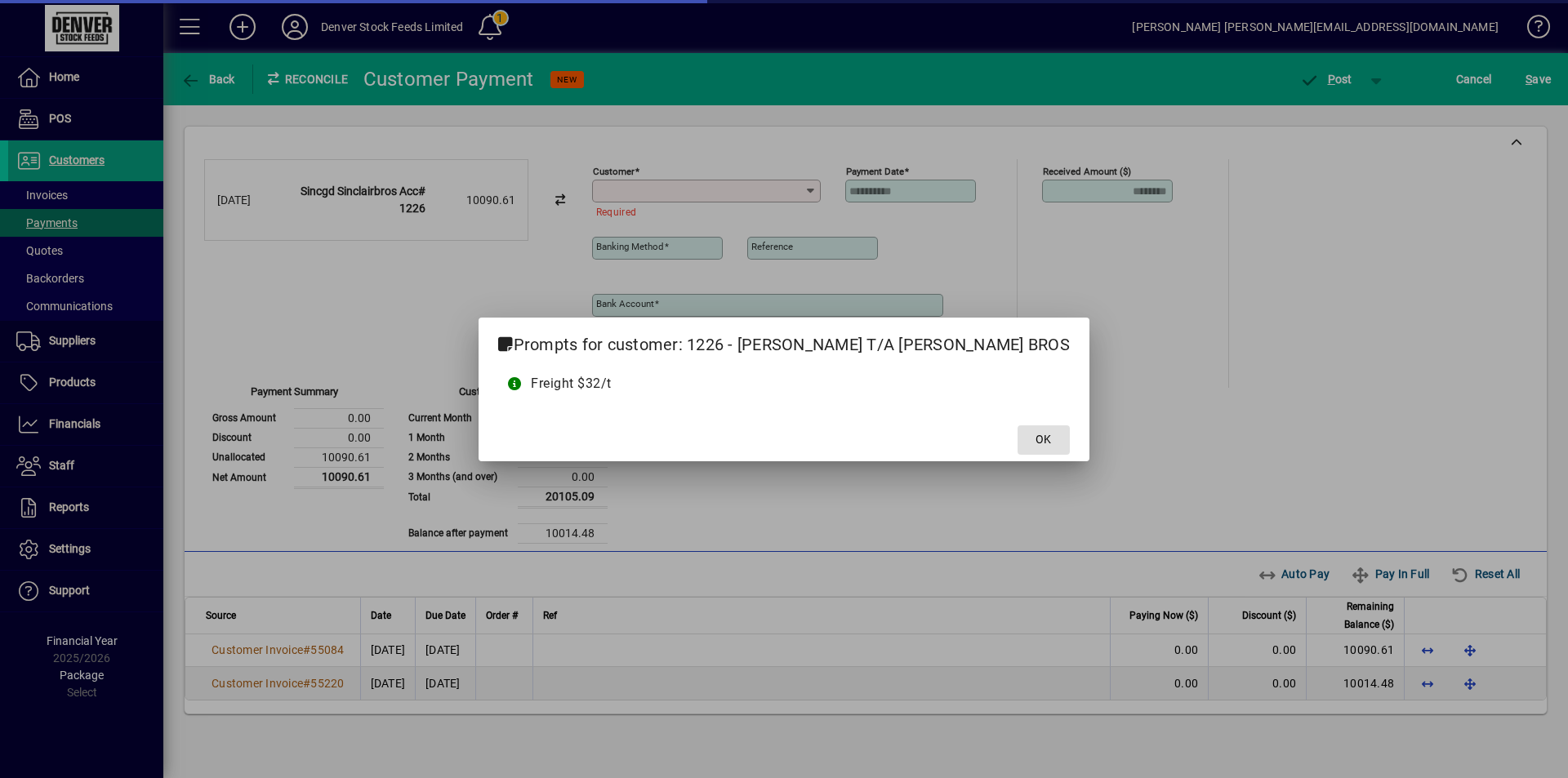
type input "**********"
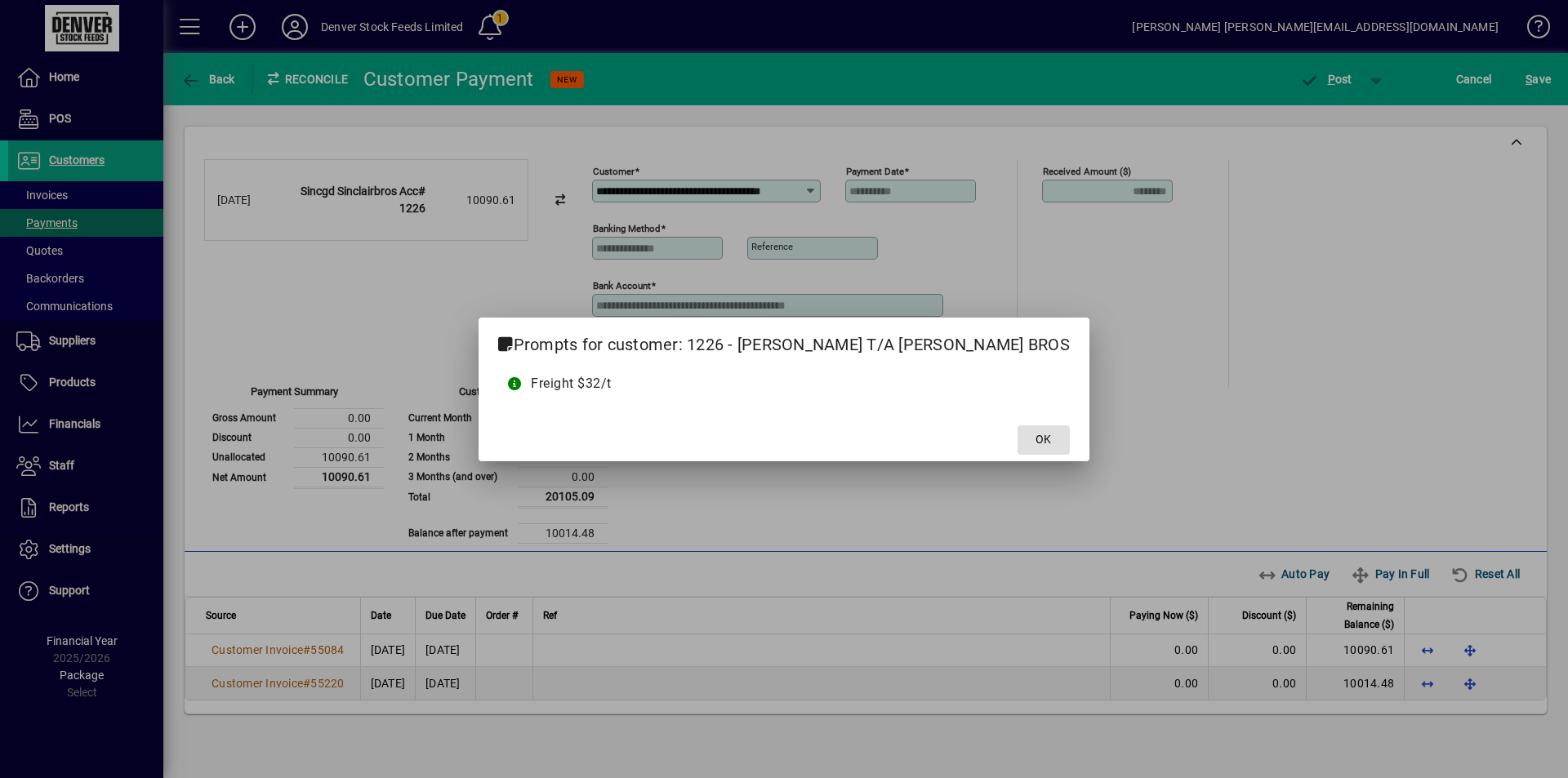
click at [1035, 442] on span "OK" at bounding box center [1043, 440] width 16 height 18
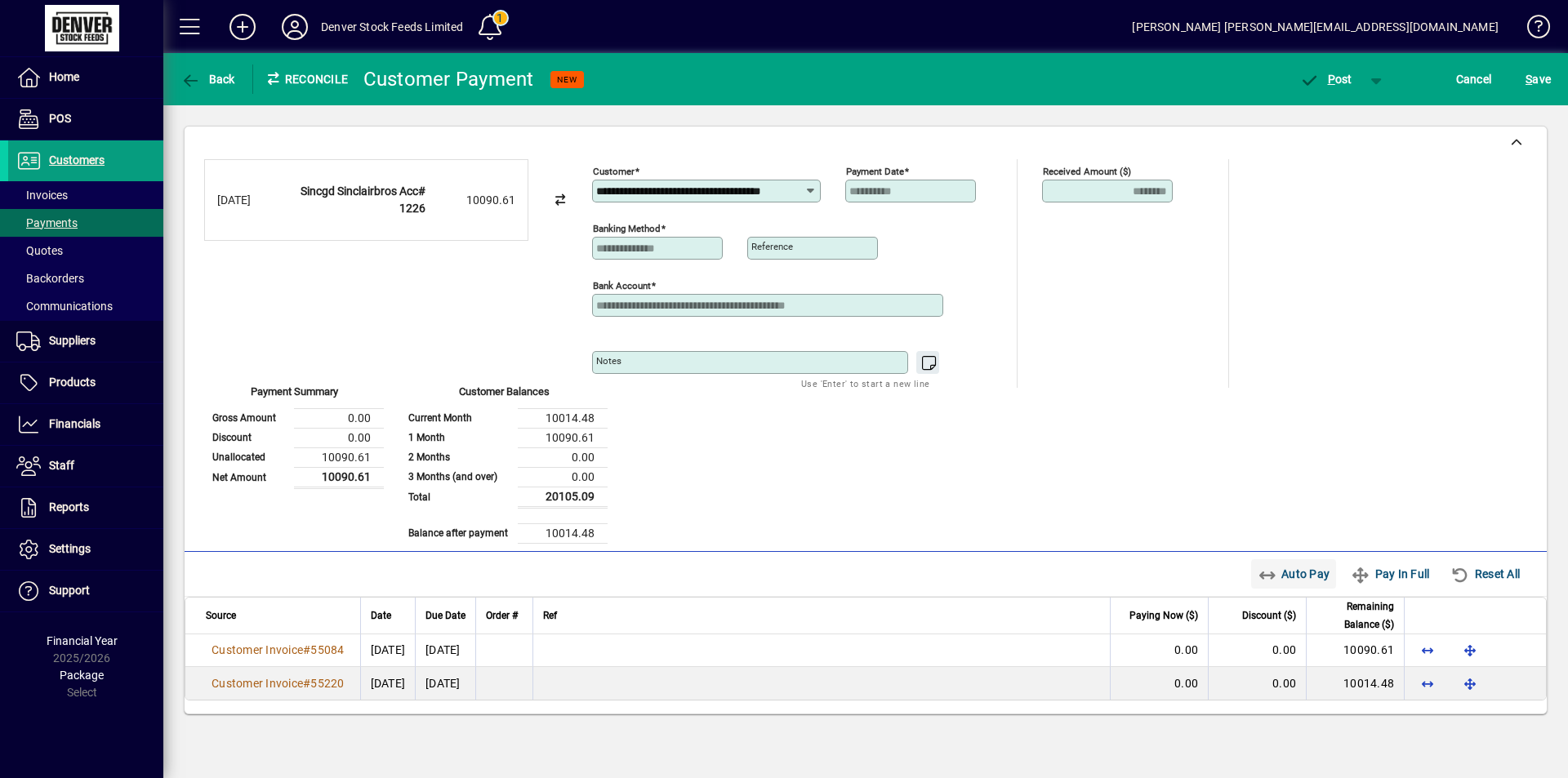
click at [1273, 570] on span "Auto Pay" at bounding box center [1294, 574] width 72 height 26
click at [1334, 77] on span "P ost" at bounding box center [1326, 78] width 53 height 13
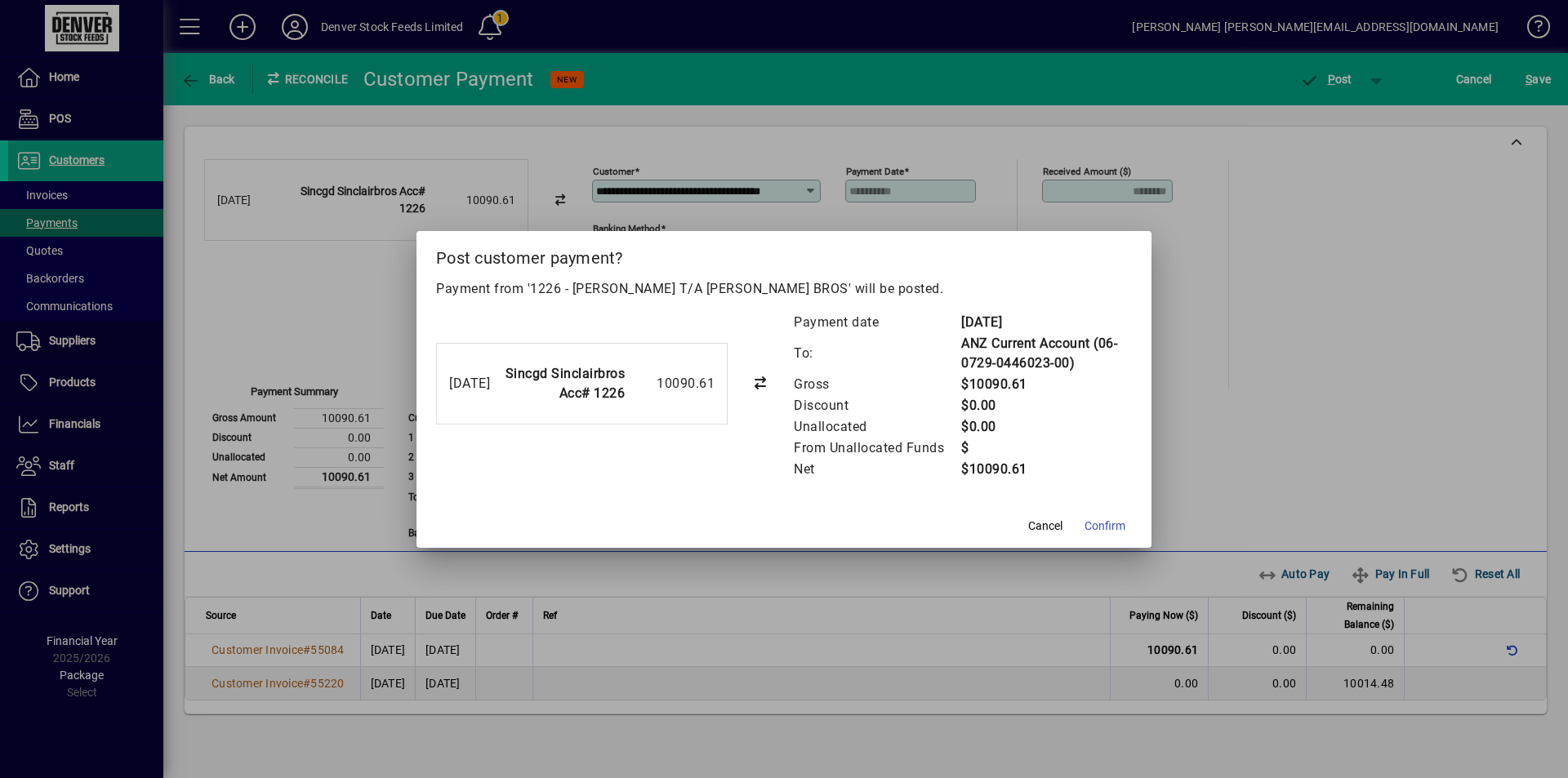
click at [1107, 525] on span "Confirm" at bounding box center [1105, 526] width 41 height 18
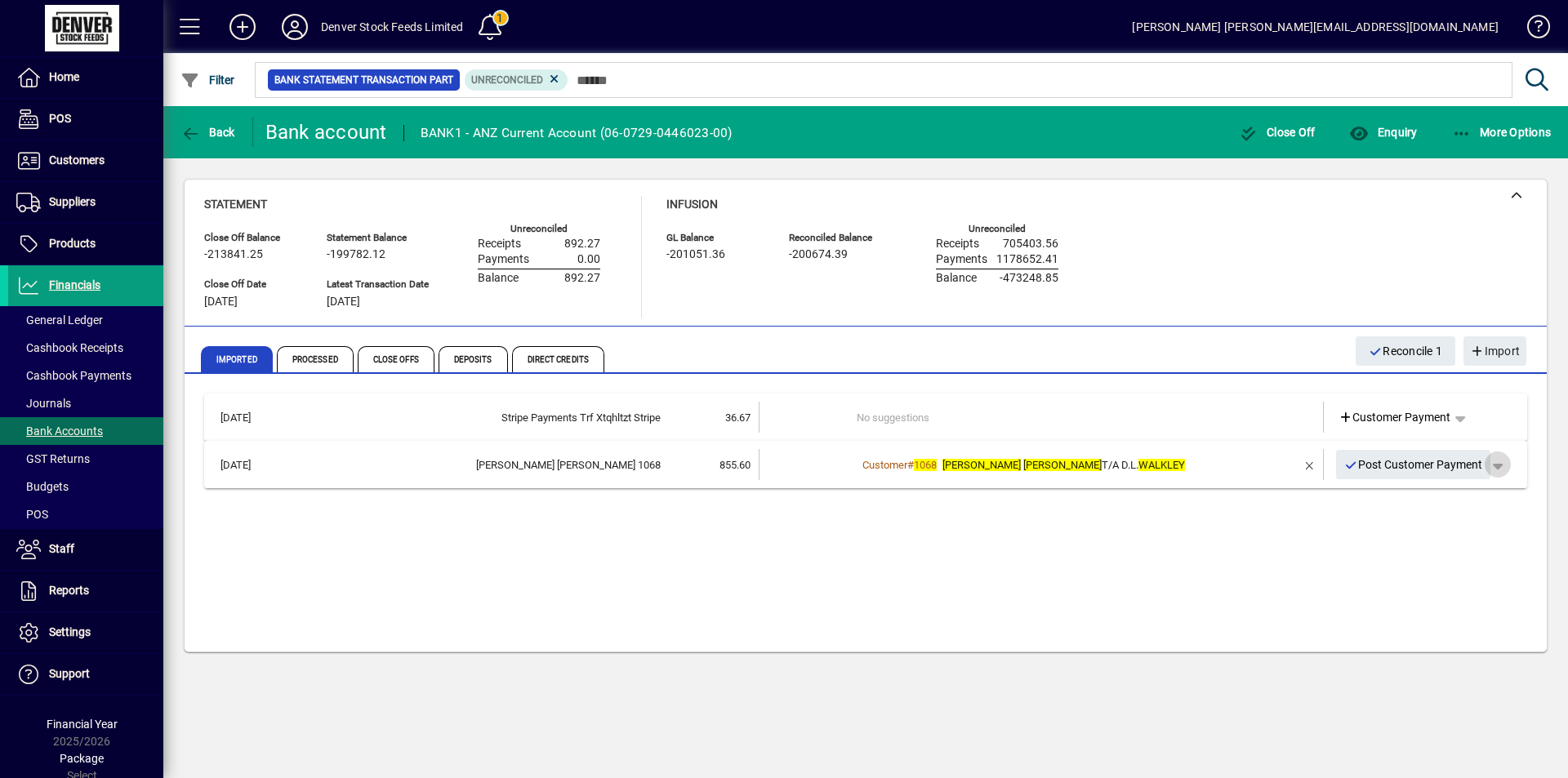
click at [1503, 466] on span "button" at bounding box center [1498, 465] width 39 height 39
click at [1455, 499] on span "Customer Payment" at bounding box center [1447, 499] width 119 height 20
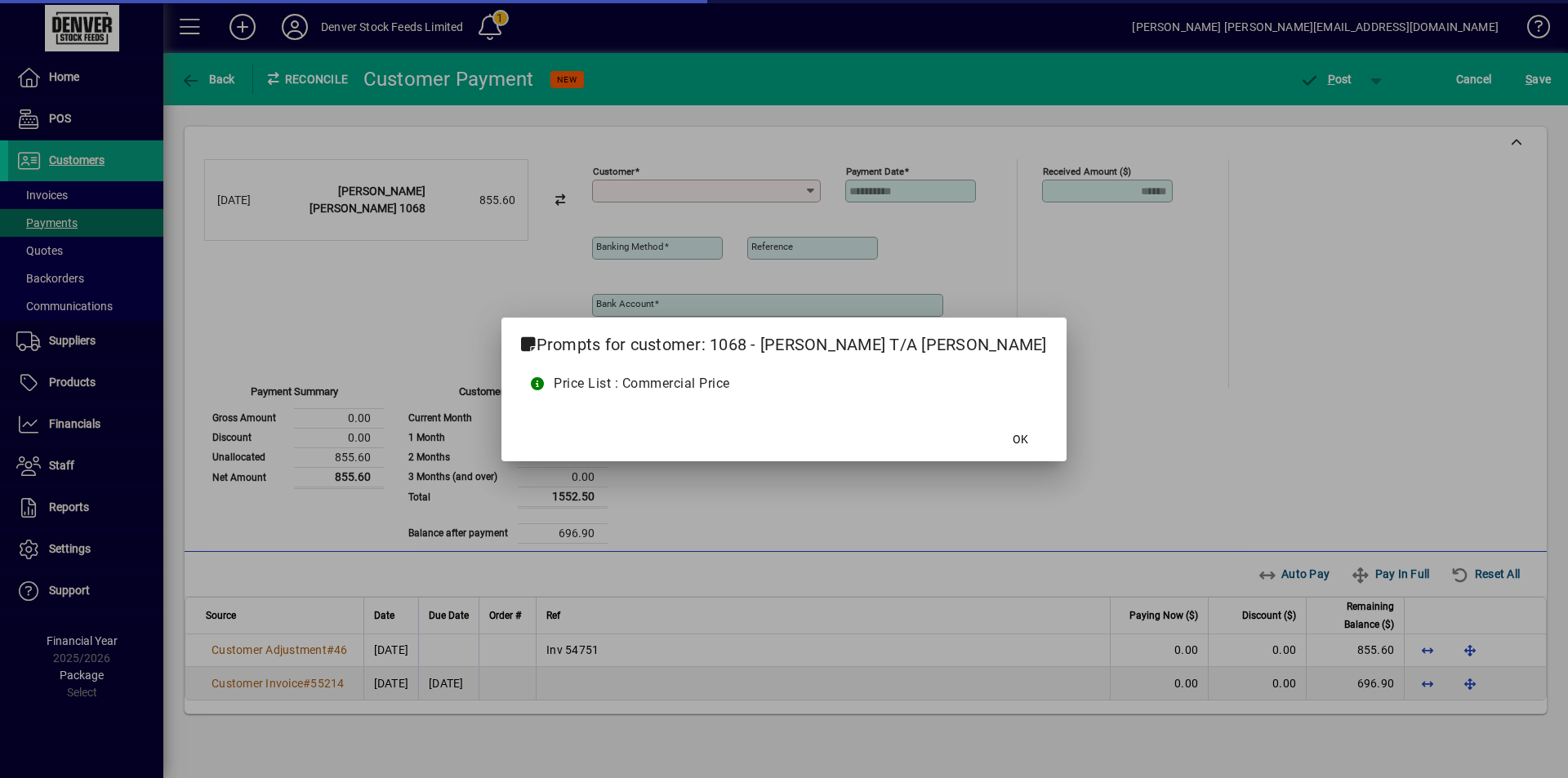
type input "**********"
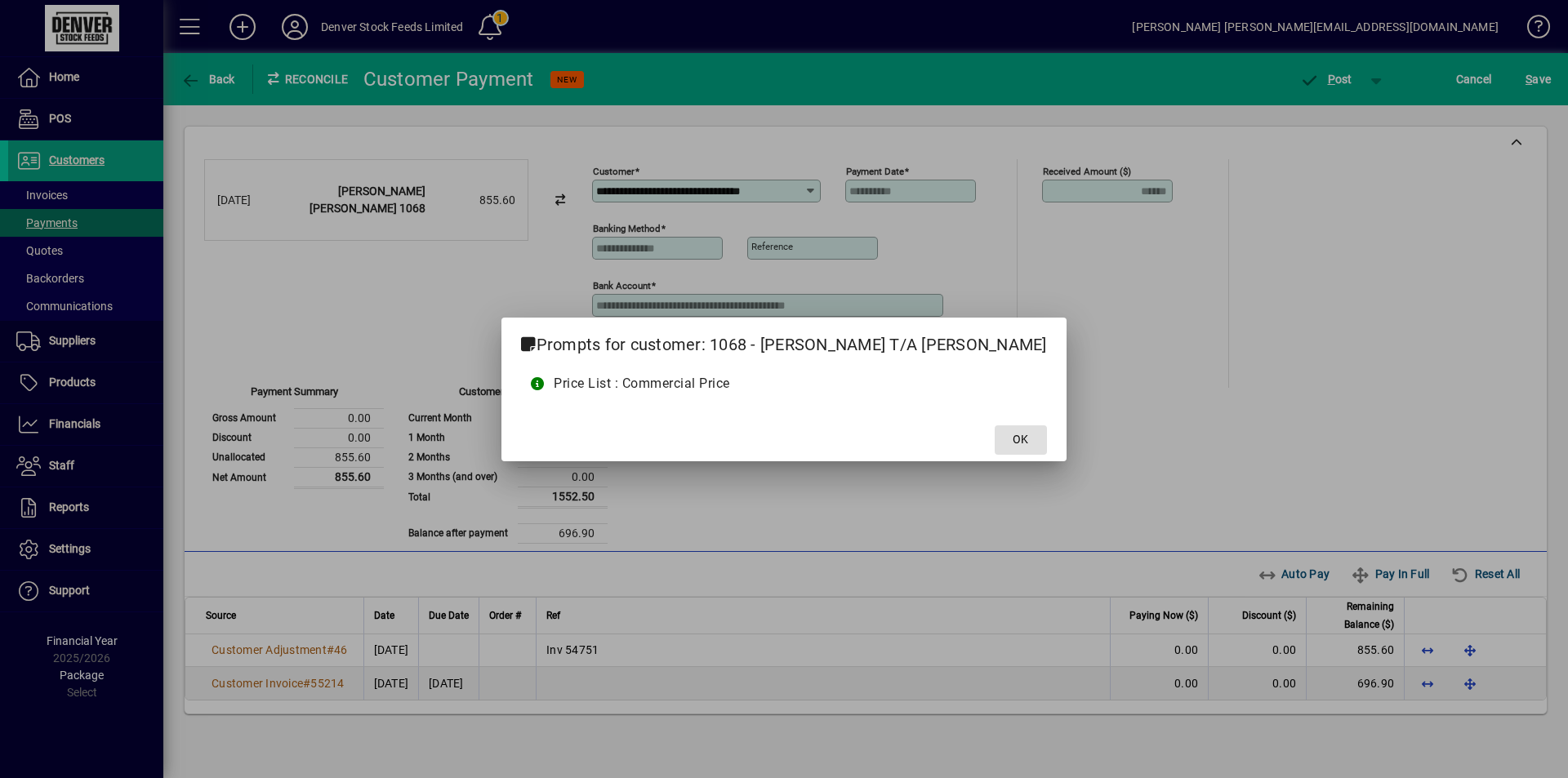
click at [1012, 437] on span "OK" at bounding box center [1020, 440] width 16 height 18
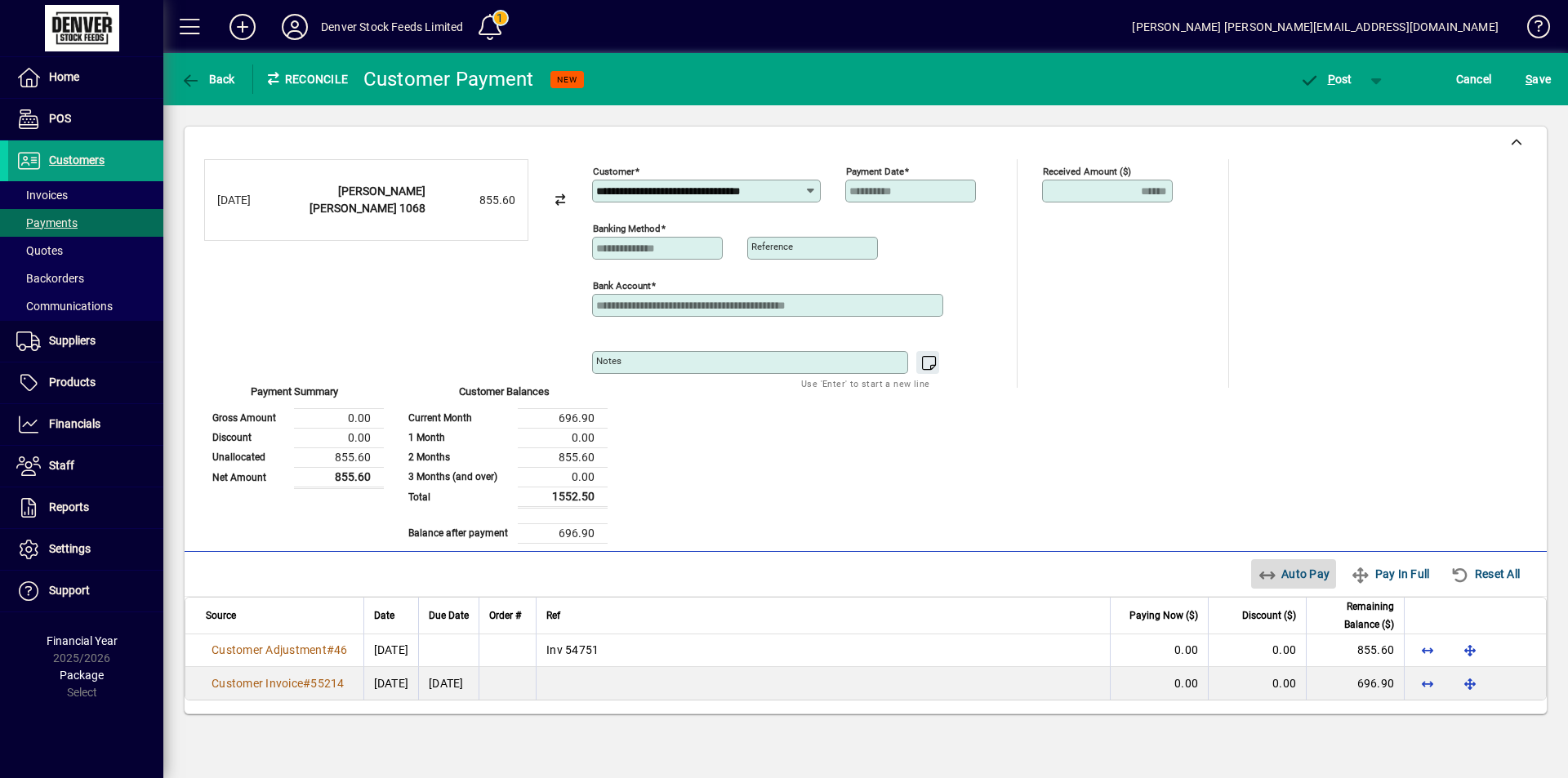
click at [1294, 576] on span "Auto Pay" at bounding box center [1294, 574] width 72 height 26
click at [1334, 80] on span "P ost" at bounding box center [1326, 78] width 53 height 13
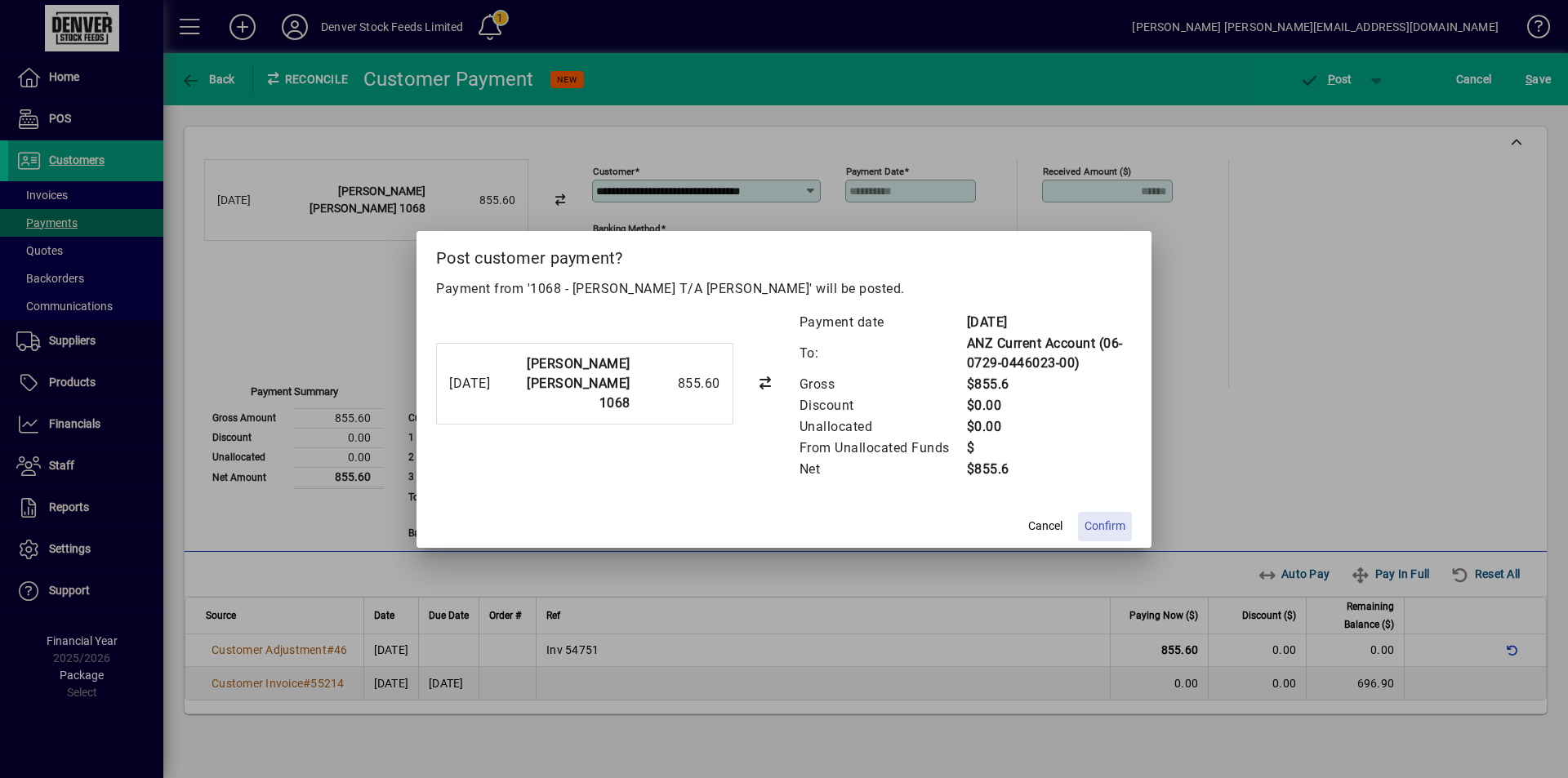
click at [1111, 523] on span "Confirm" at bounding box center [1105, 526] width 41 height 18
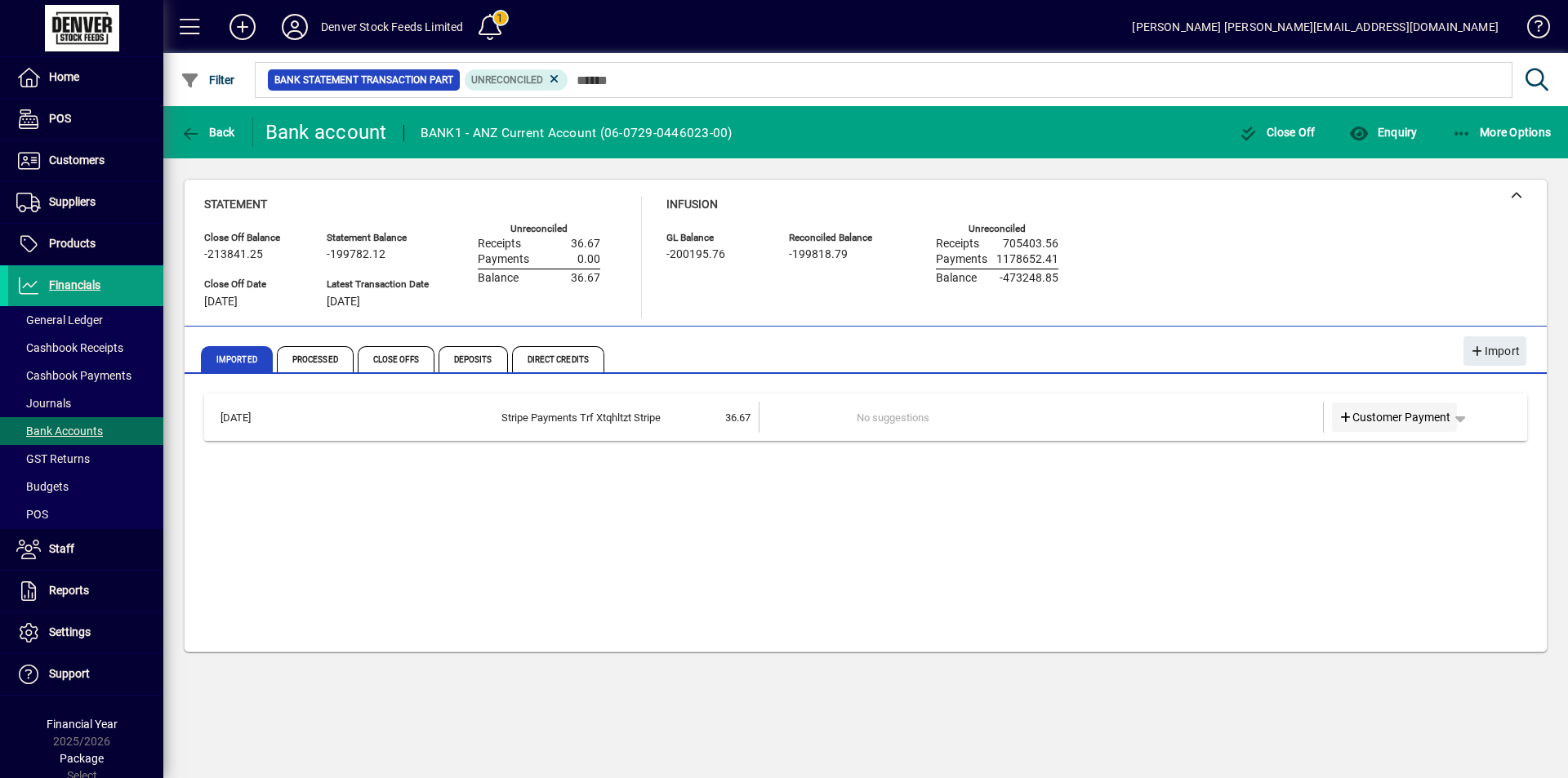
click at [1394, 419] on span "Customer Payment" at bounding box center [1394, 418] width 112 height 18
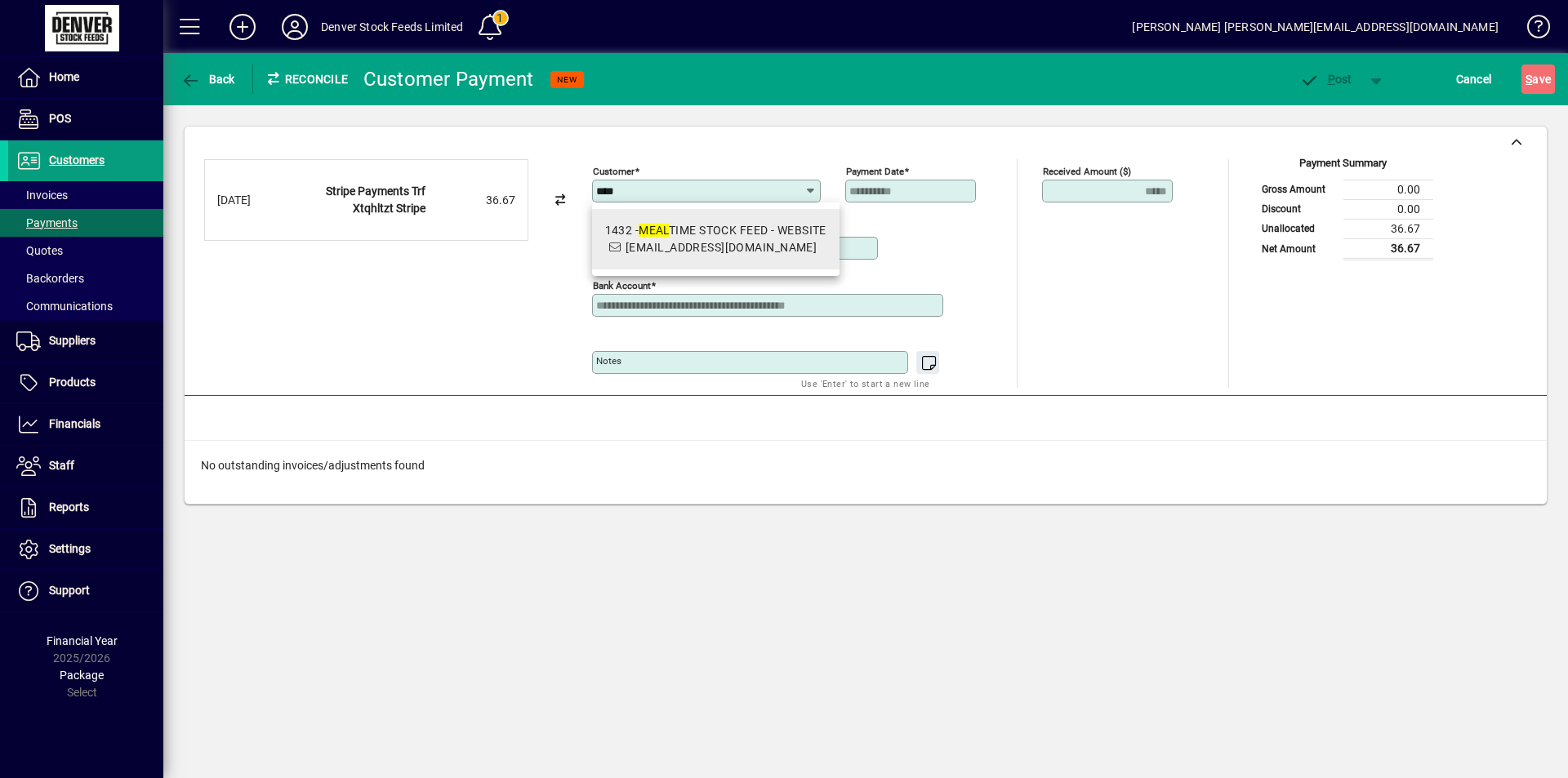
click at [726, 232] on div "1432 - MEAL TIME STOCK FEED - WEBSITE" at bounding box center [716, 230] width 222 height 18
type input "**********"
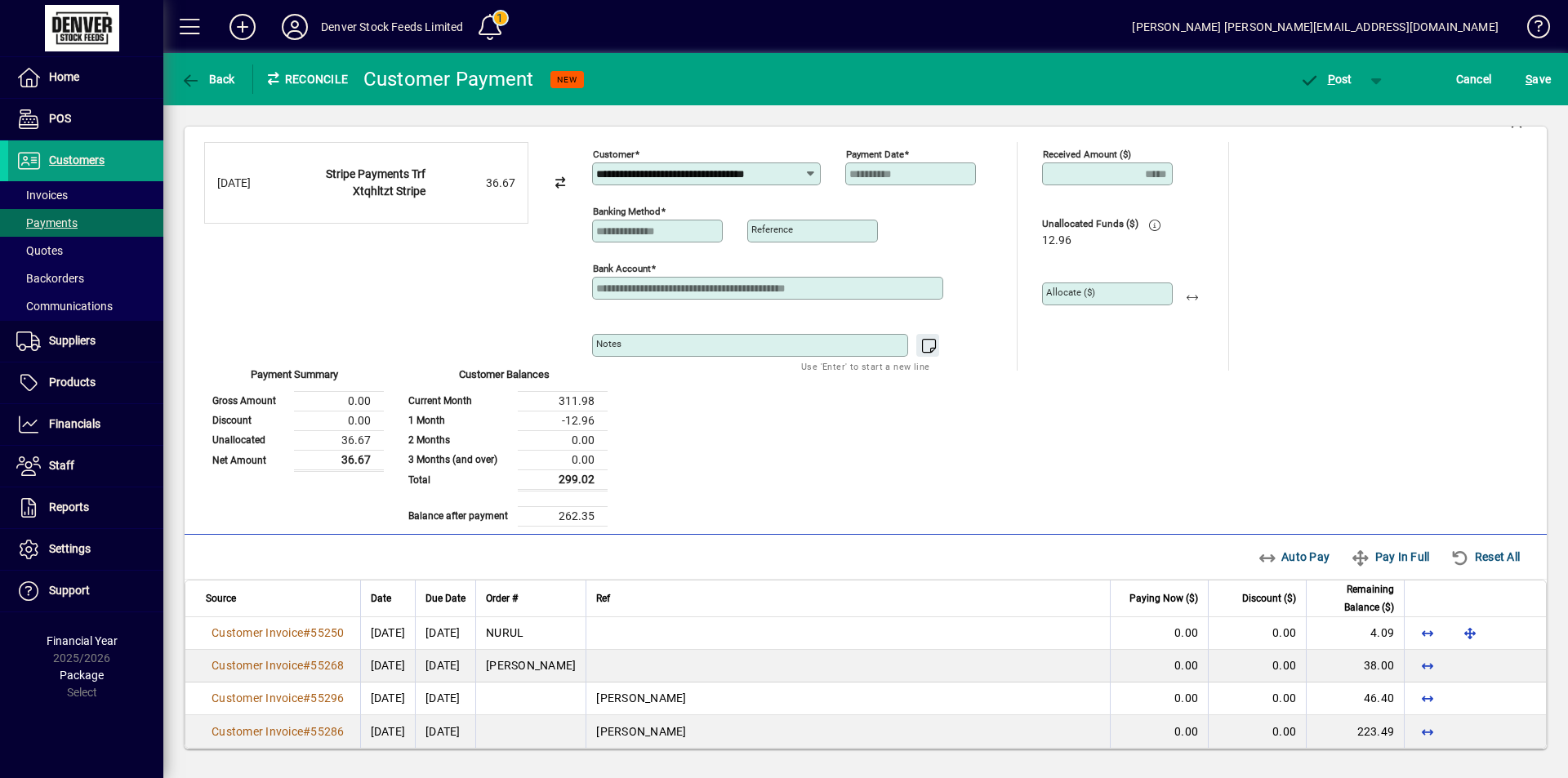
scroll to position [30, 0]
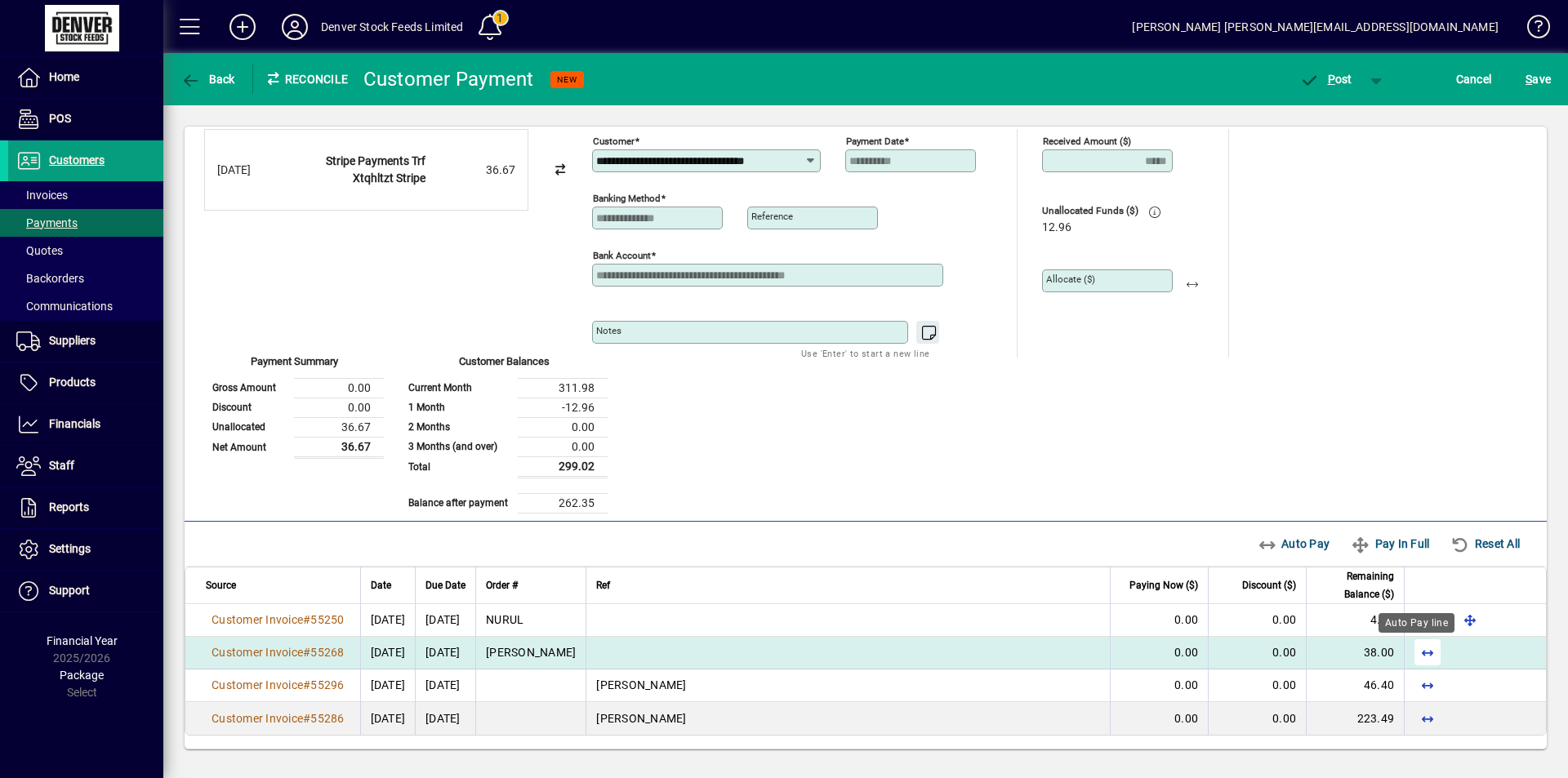
click at [1415, 650] on span "button" at bounding box center [1427, 652] width 39 height 39
click at [1330, 79] on span "P" at bounding box center [1332, 78] width 8 height 13
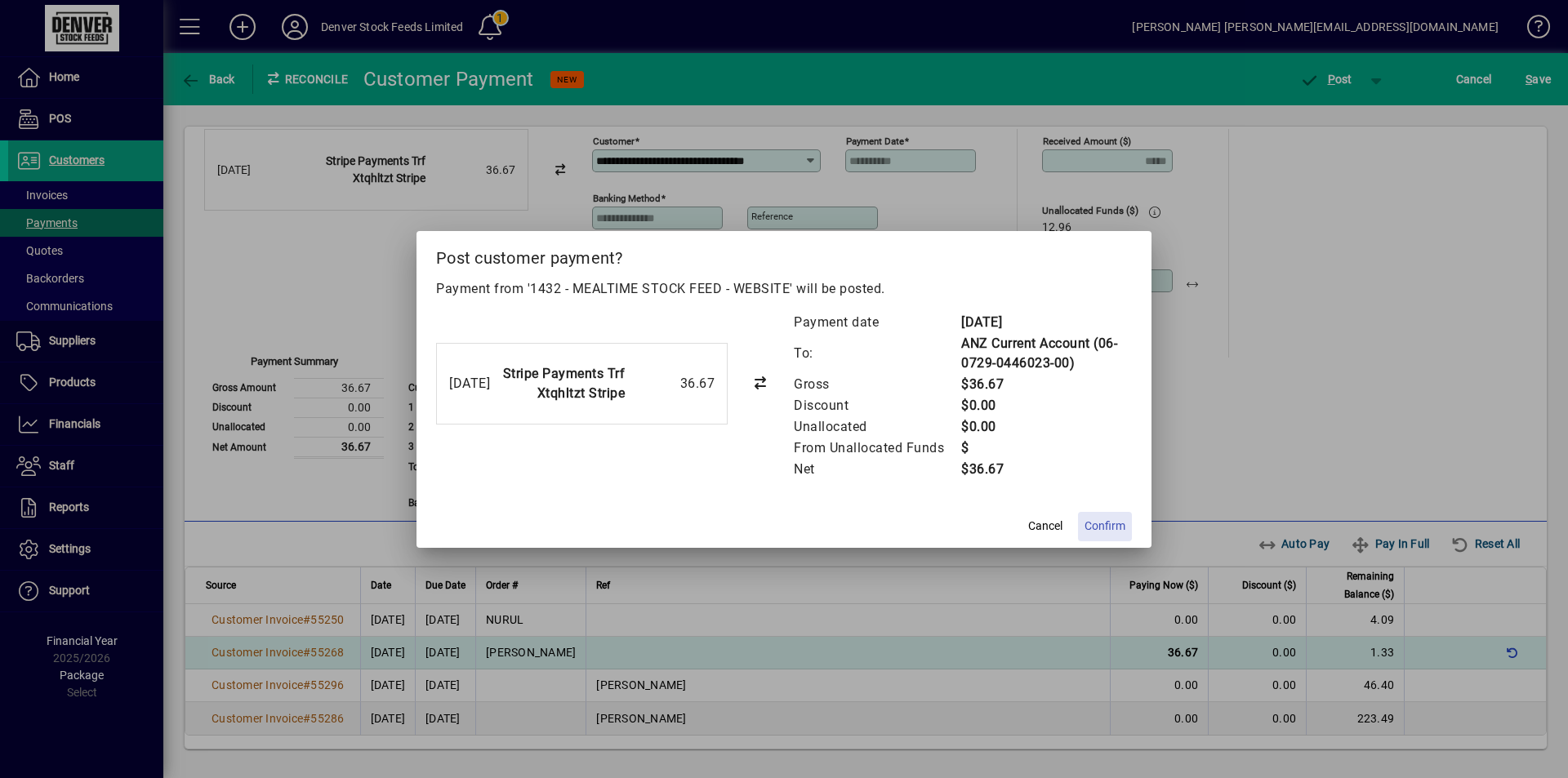
click at [1113, 523] on span "Confirm" at bounding box center [1105, 526] width 41 height 18
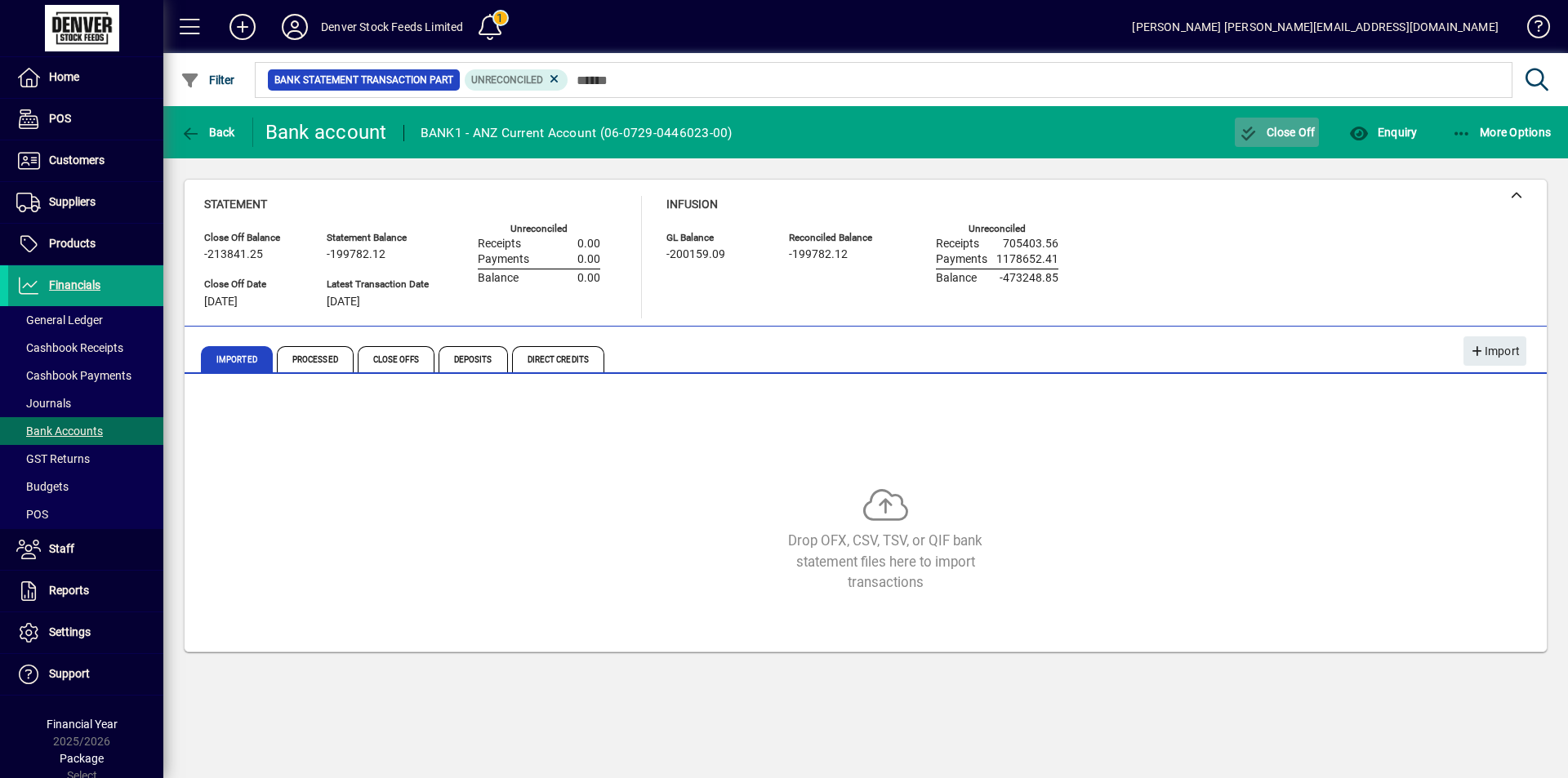
click at [1285, 137] on span "Close Off" at bounding box center [1277, 132] width 77 height 13
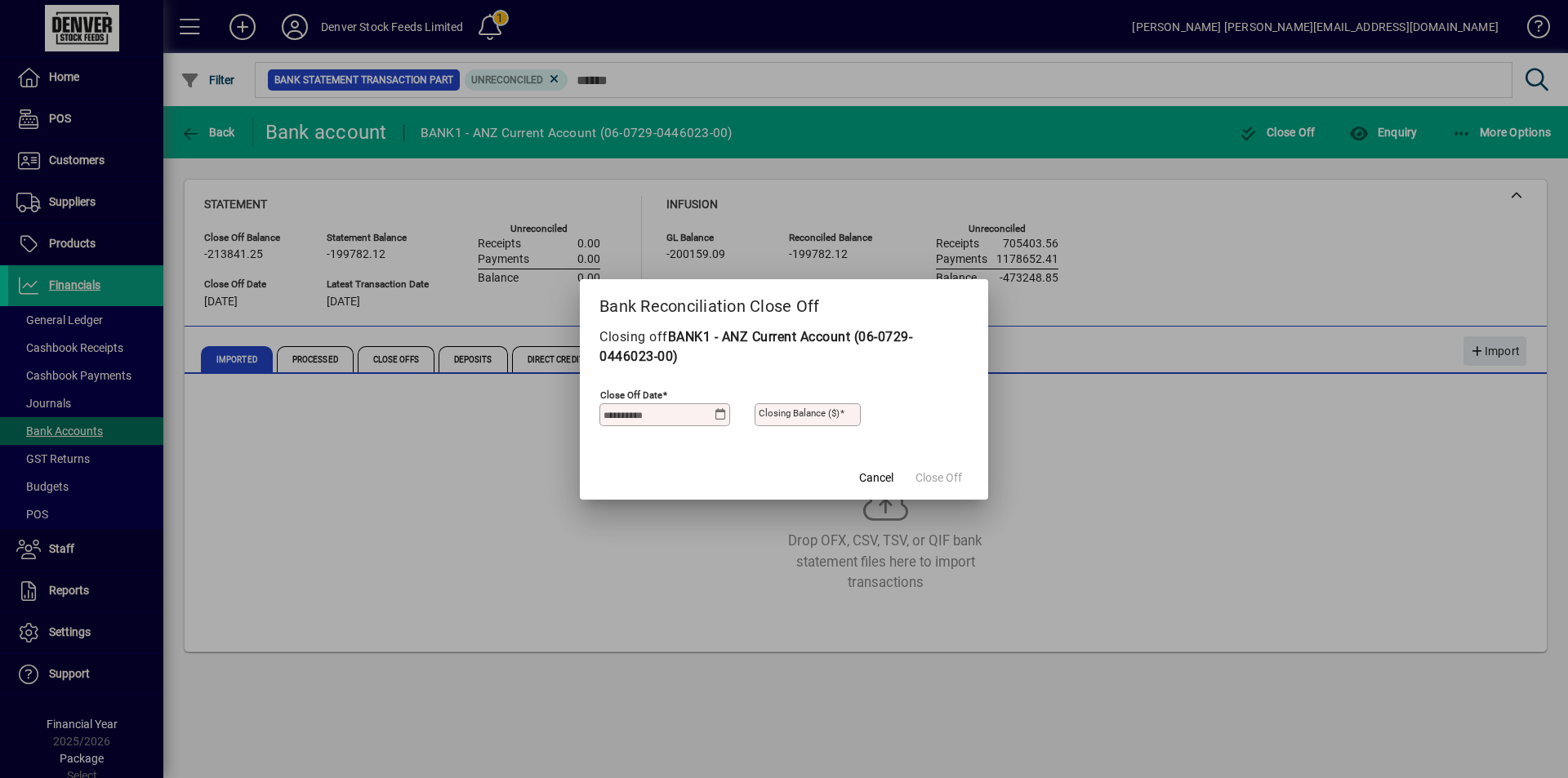
click at [719, 414] on icon at bounding box center [721, 414] width 13 height 13
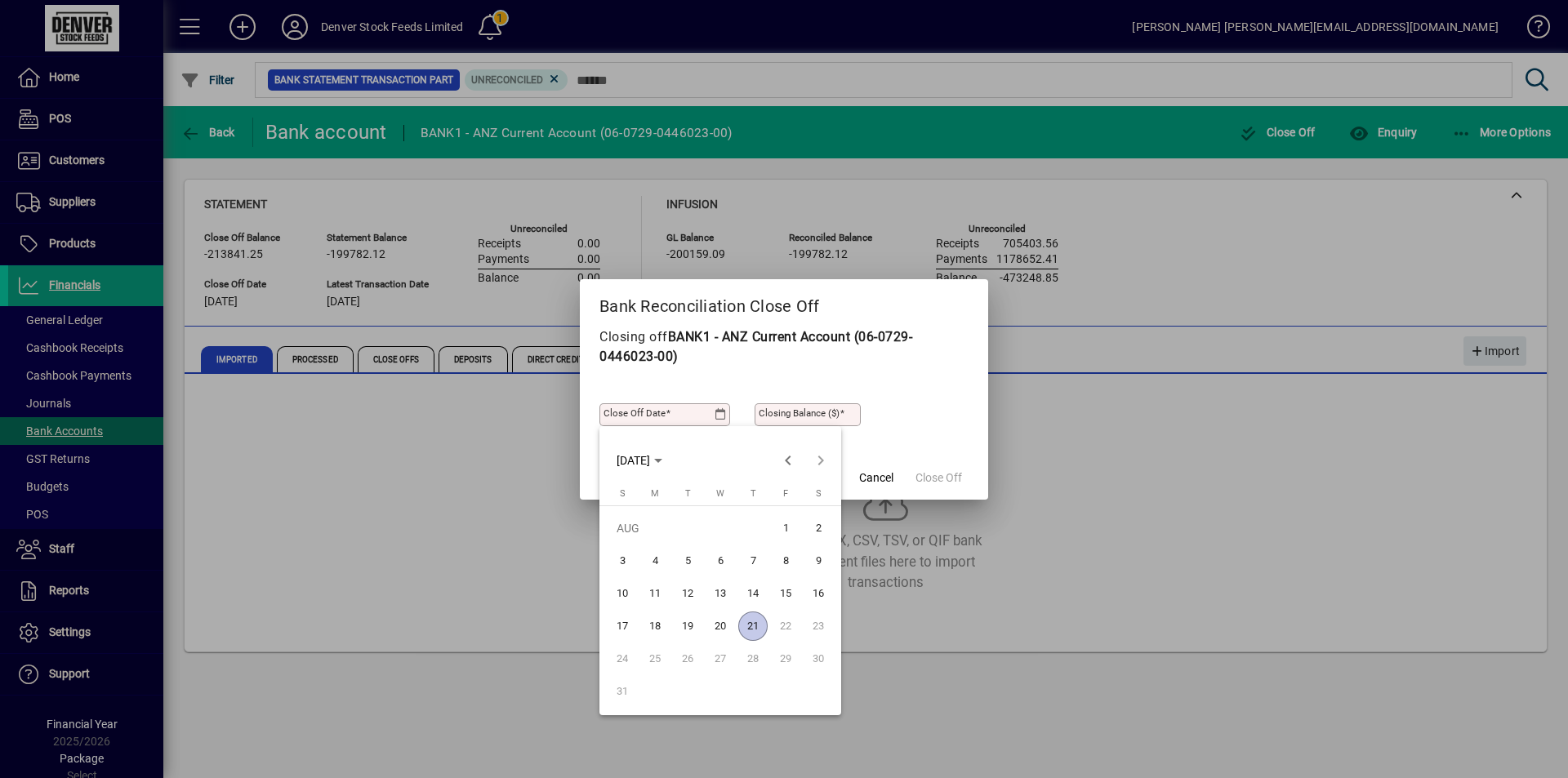
click at [687, 624] on span "19" at bounding box center [687, 626] width 29 height 29
type input "**********"
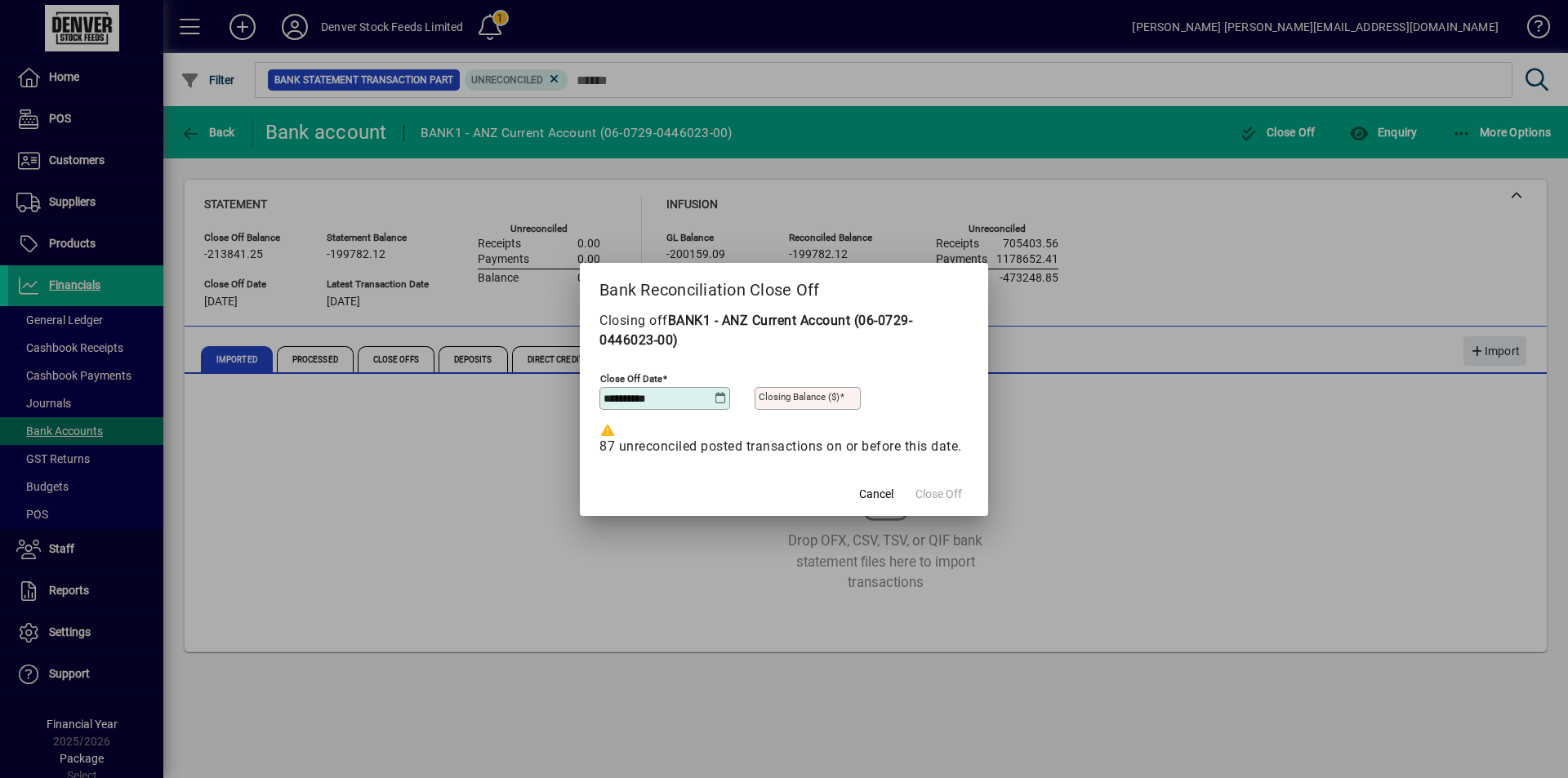
click at [828, 391] on mat-label "Closing Balance ($)" at bounding box center [799, 397] width 81 height 12
click at [828, 391] on input "Closing Balance ($)" at bounding box center [809, 397] width 102 height 13
type input "**********"
click at [941, 501] on span "Close Off" at bounding box center [938, 495] width 47 height 18
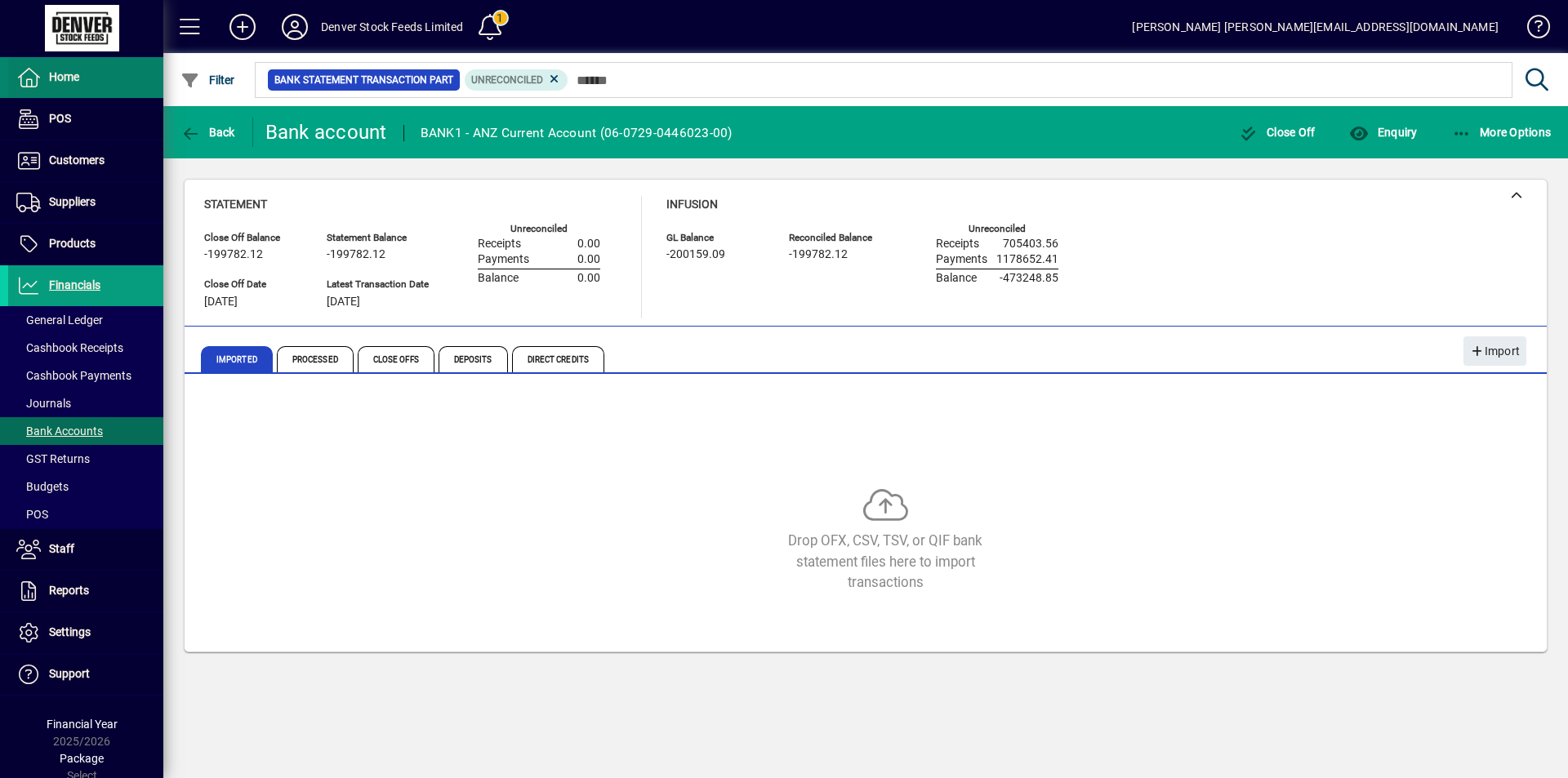
click at [23, 72] on icon at bounding box center [28, 77] width 24 height 20
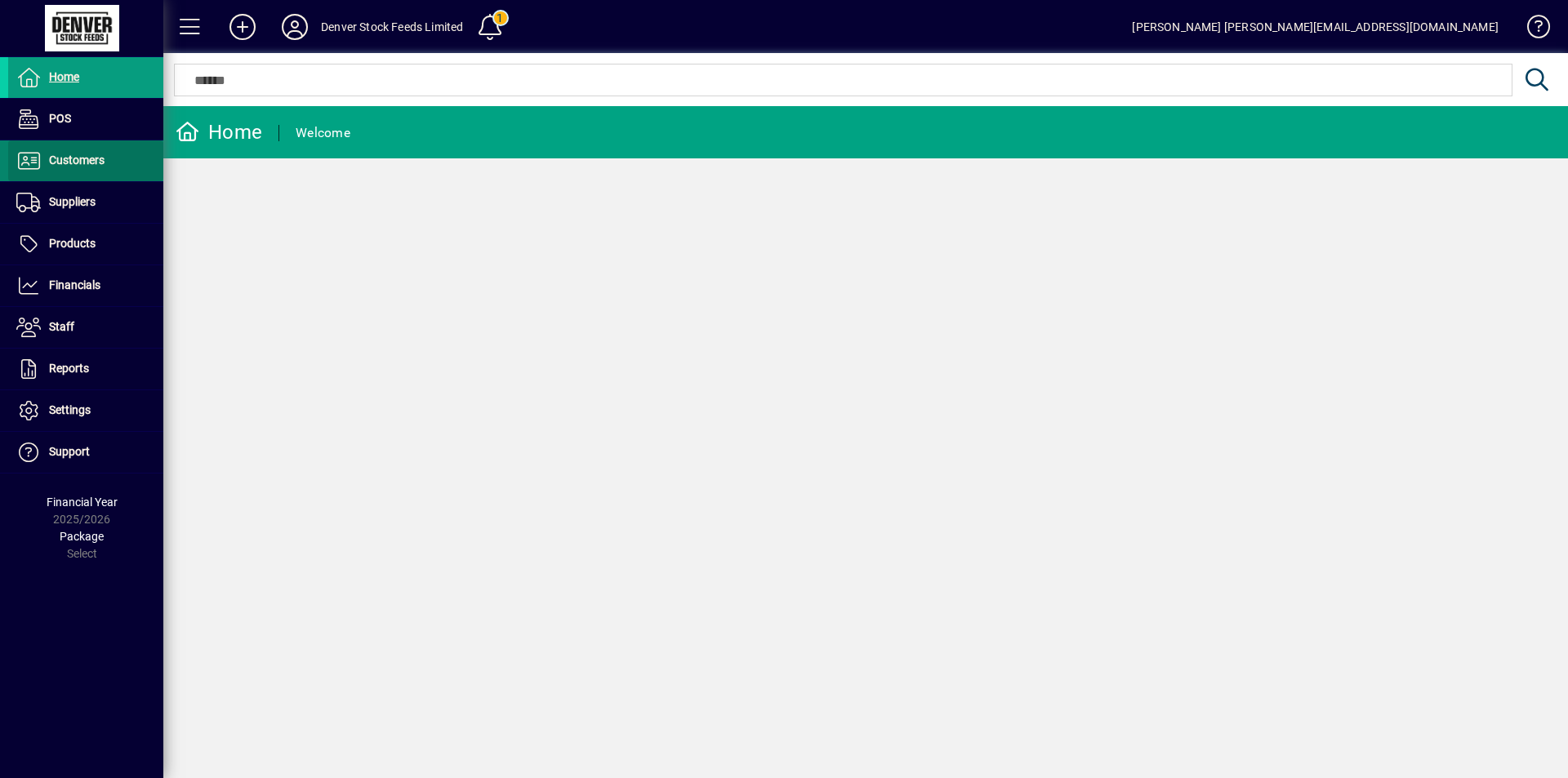
click at [27, 158] on icon at bounding box center [28, 161] width 24 height 20
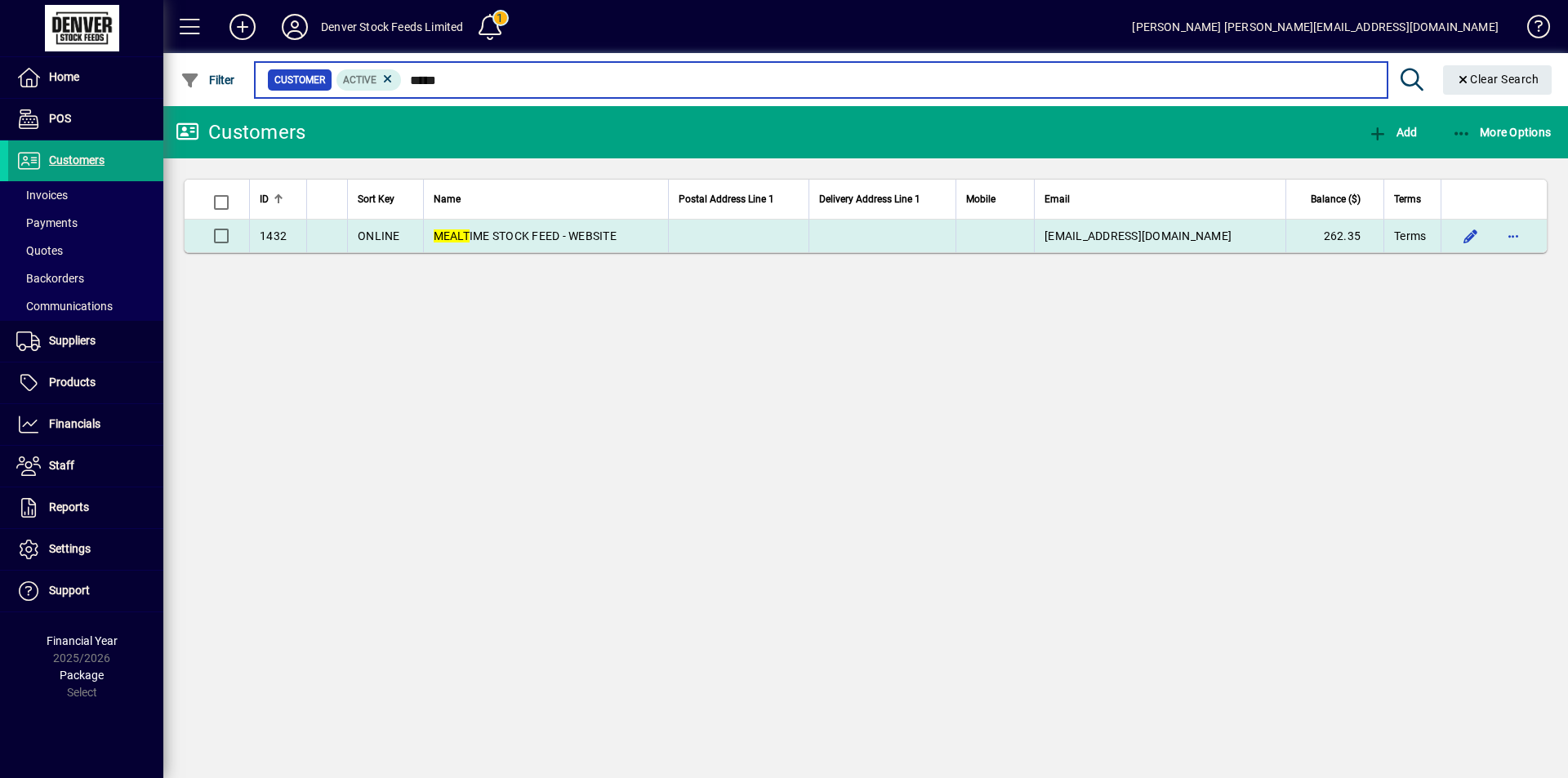
type input "*****"
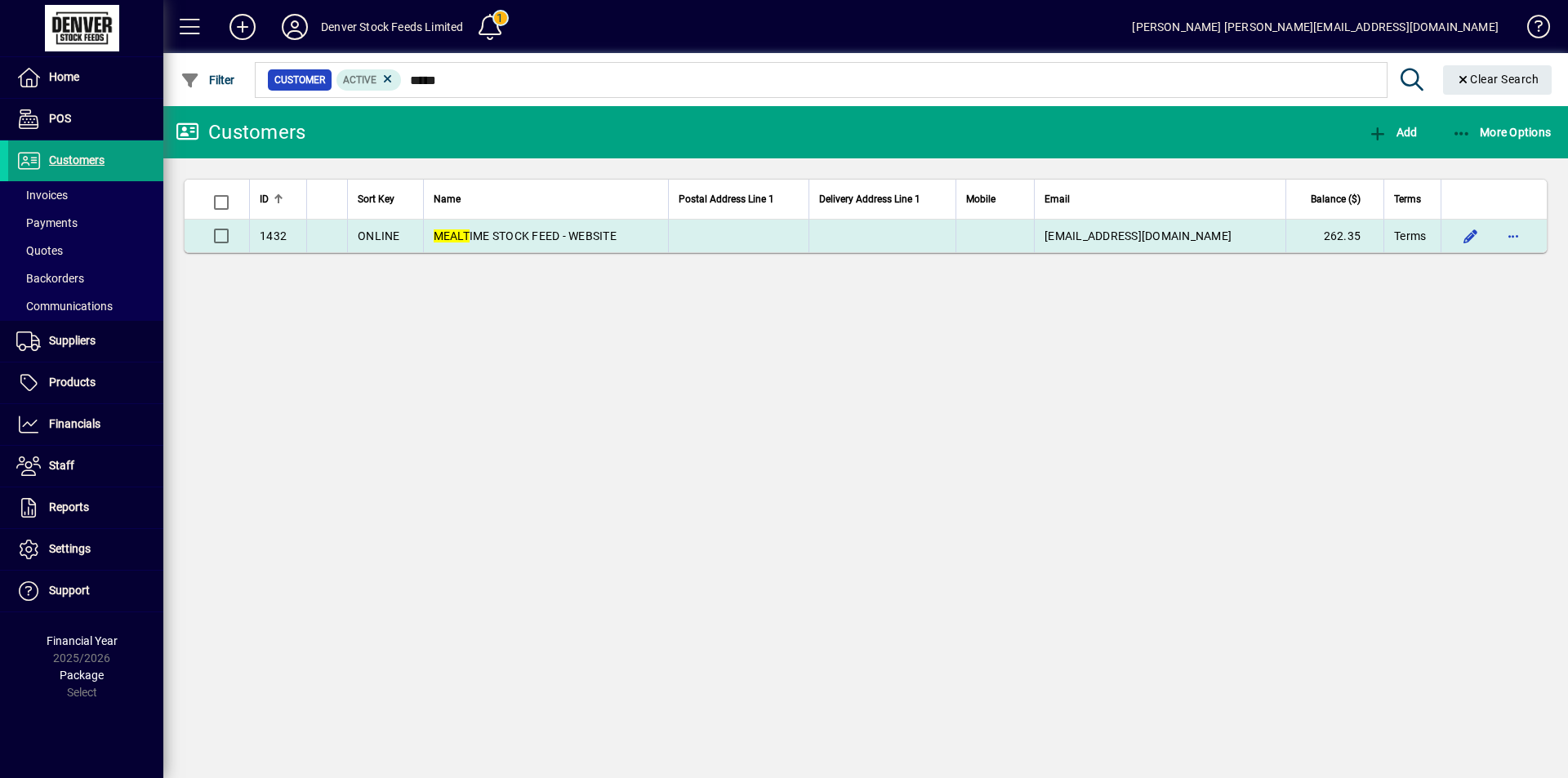
click at [732, 239] on td at bounding box center [738, 235] width 141 height 32
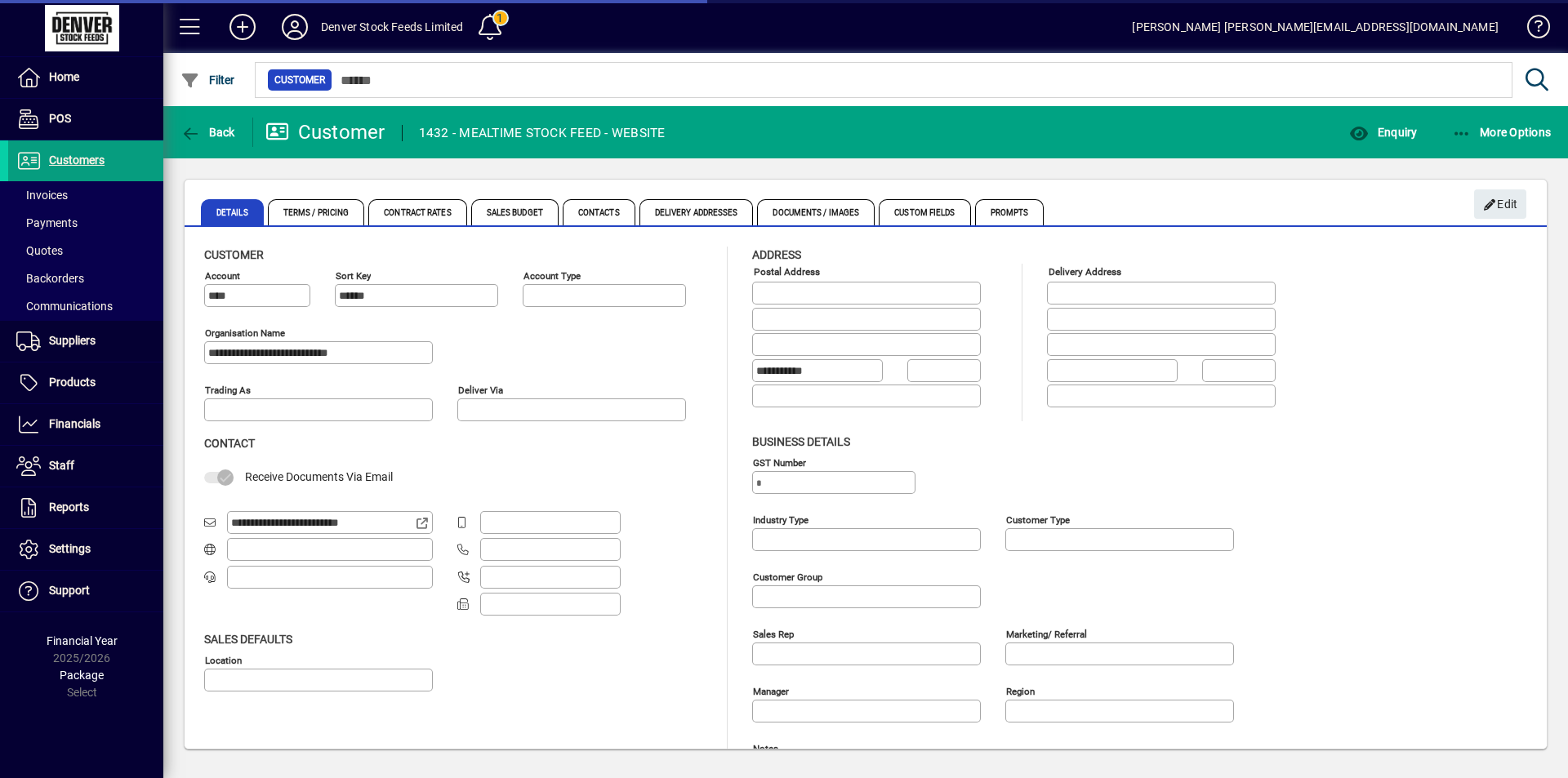
type input "**********"
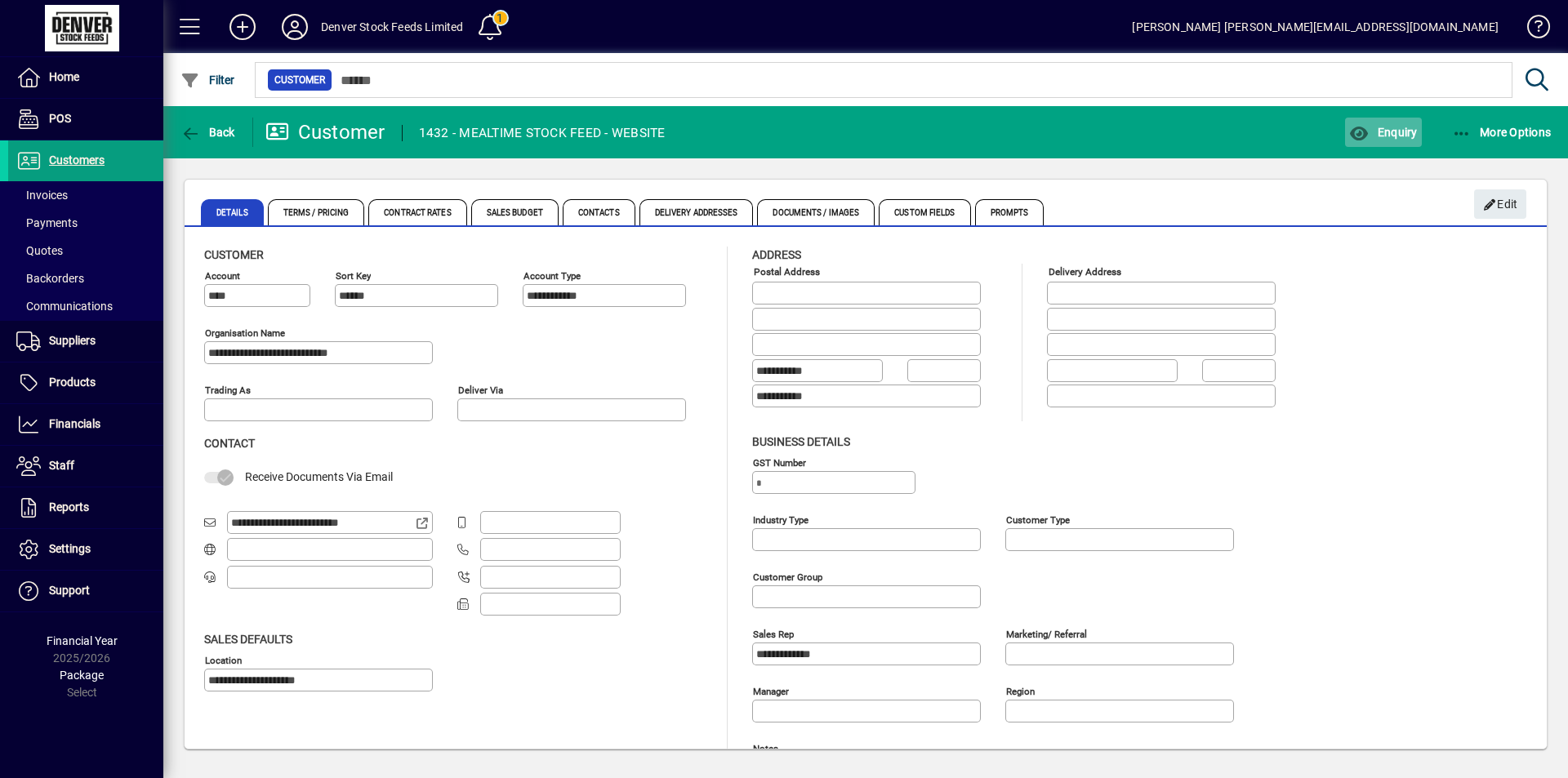
click at [1379, 136] on span "Enquiry" at bounding box center [1382, 132] width 67 height 13
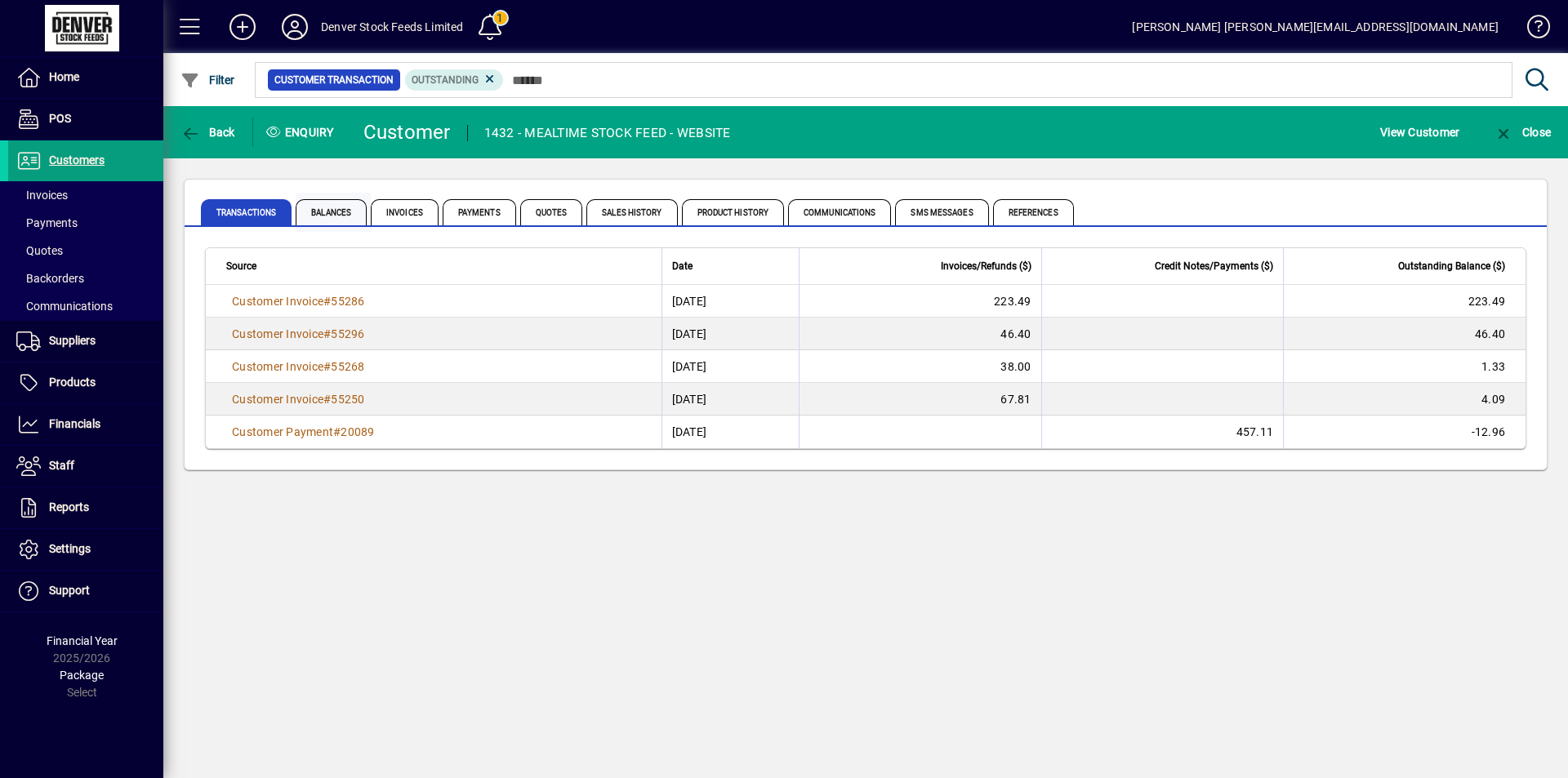
click at [335, 216] on span "Balances" at bounding box center [331, 212] width 71 height 26
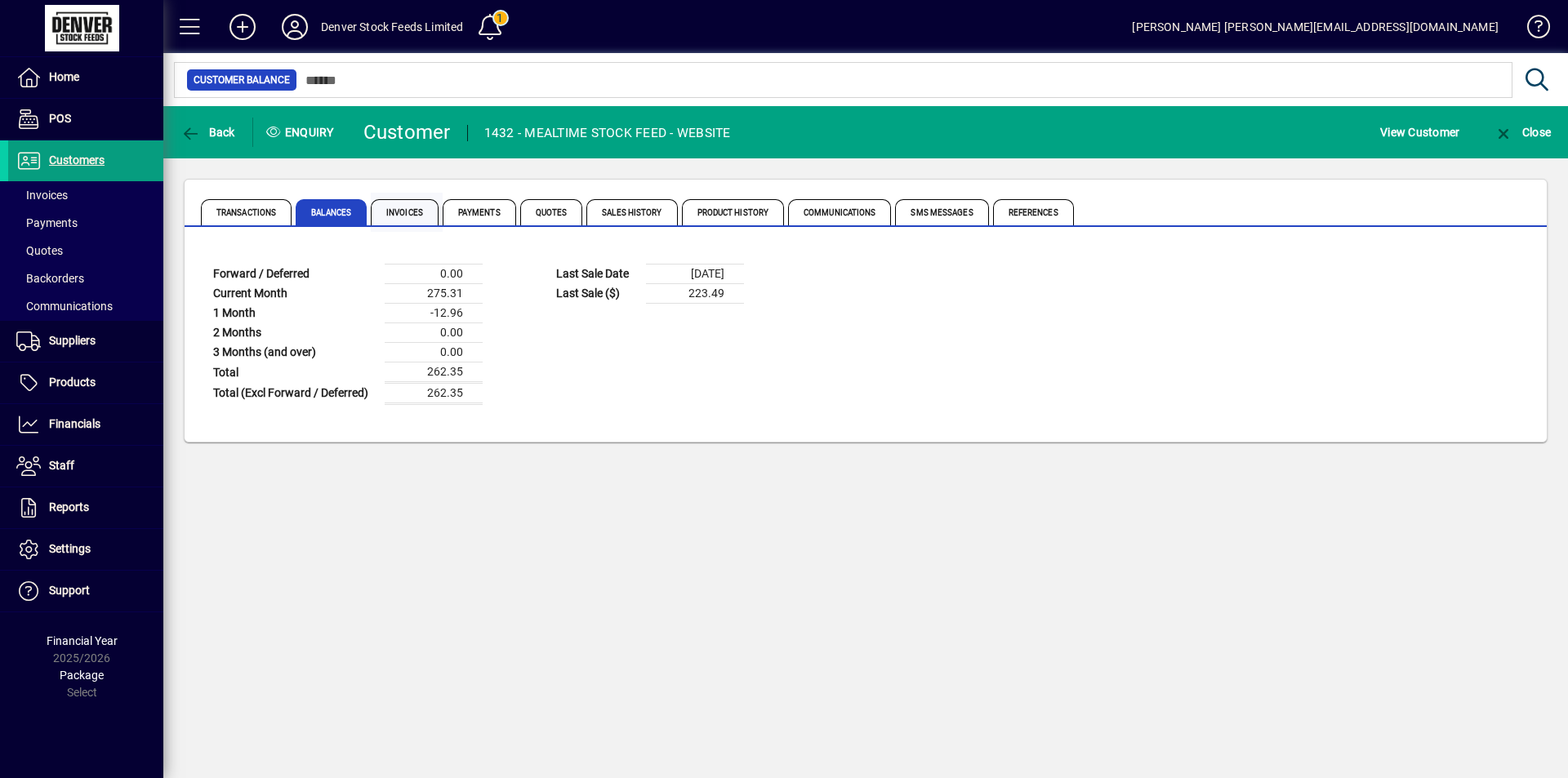
click at [416, 215] on span "Invoices" at bounding box center [404, 212] width 67 height 26
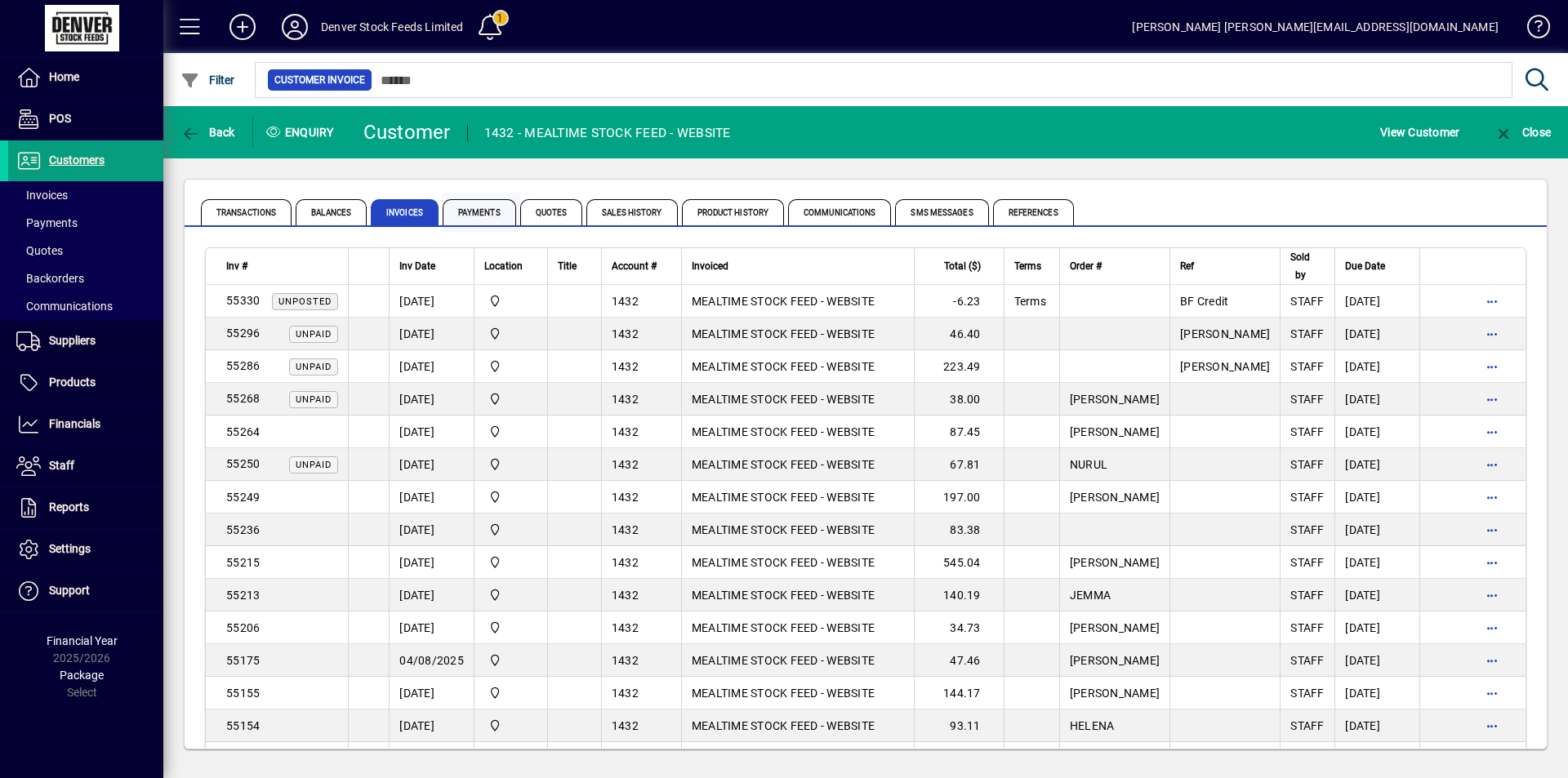
click at [471, 216] on span "Payments" at bounding box center [478, 212] width 73 height 26
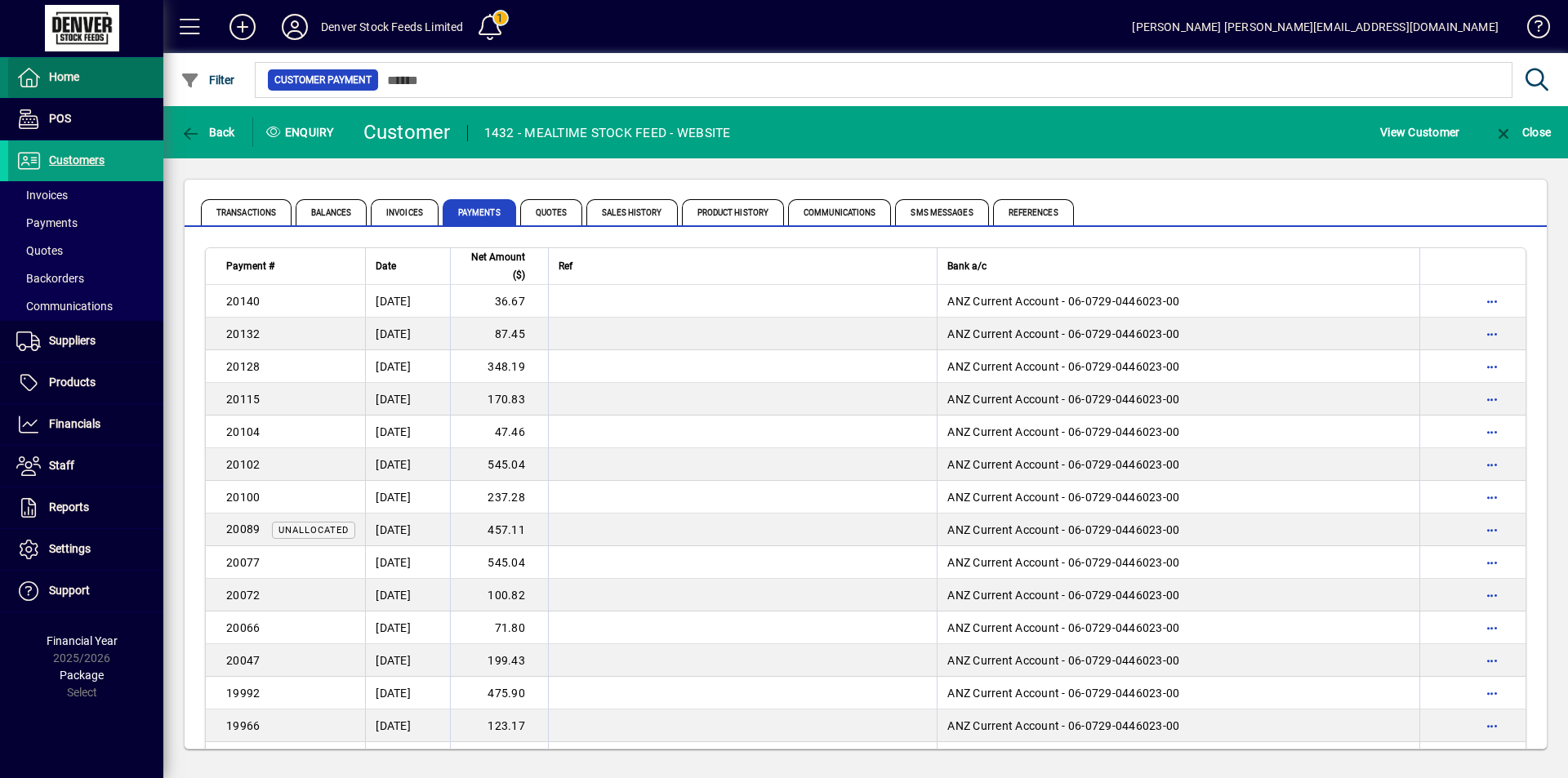
click at [37, 75] on icon at bounding box center [28, 77] width 24 height 20
